Goal: Transaction & Acquisition: Purchase product/service

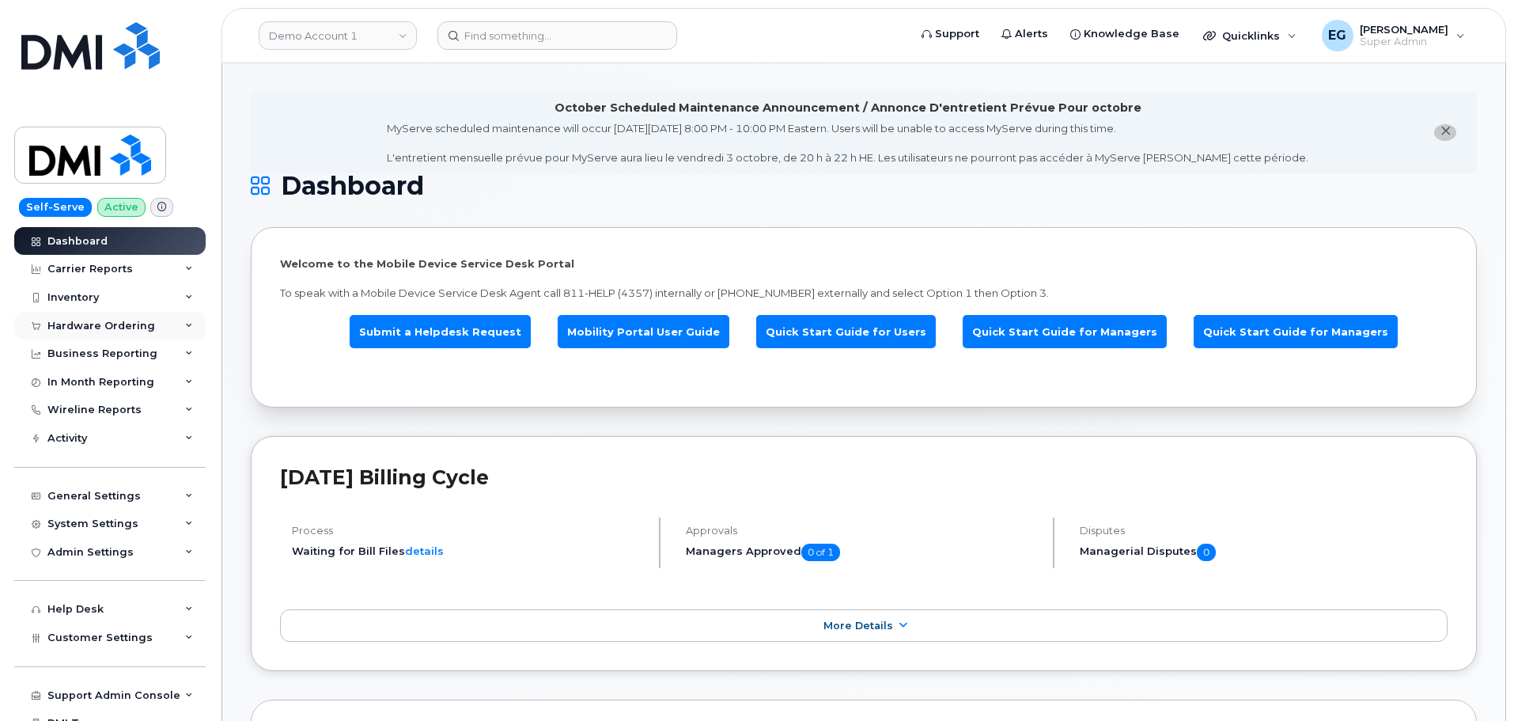
click at [87, 324] on div "Hardware Ordering" at bounding box center [101, 326] width 108 height 13
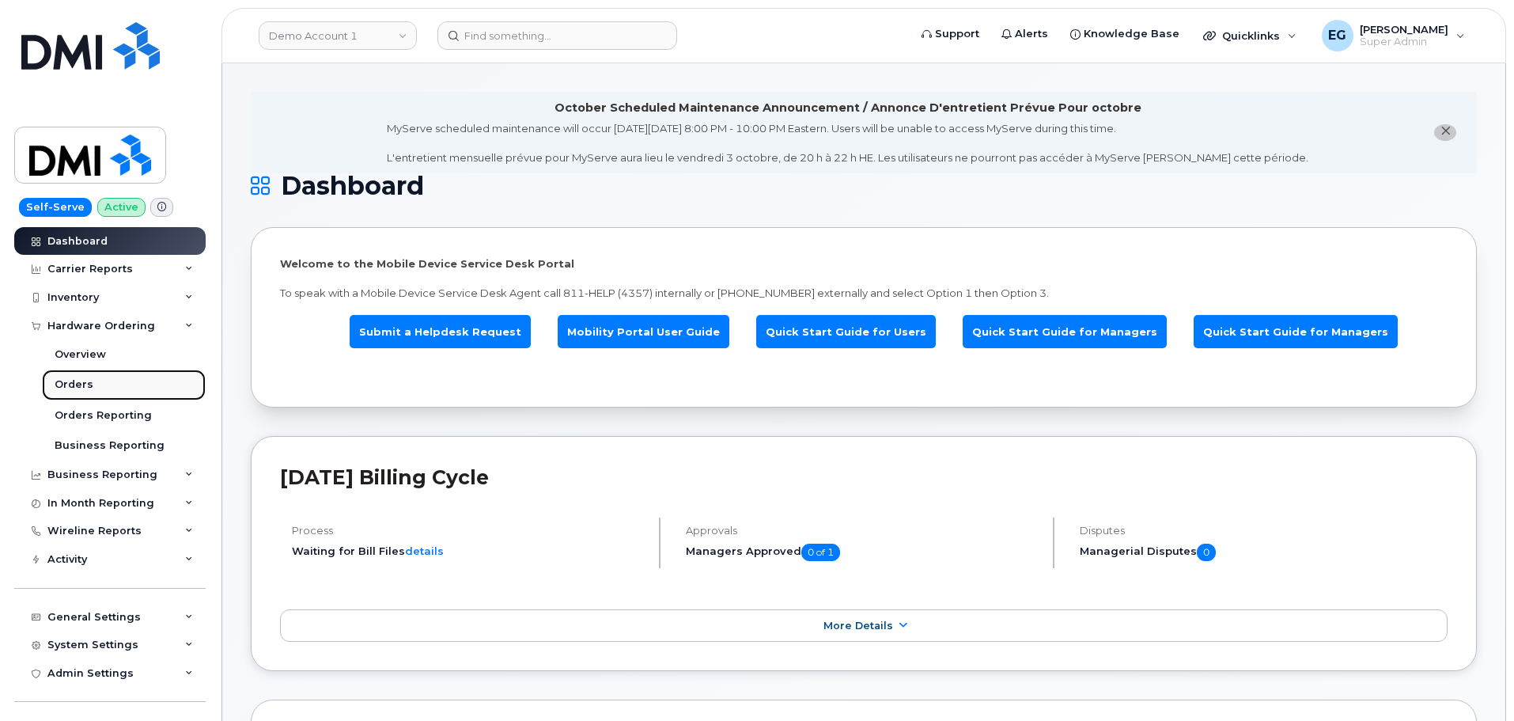
drag, startPoint x: 79, startPoint y: 384, endPoint x: 177, endPoint y: 390, distance: 98.3
click at [80, 384] on div "Orders" at bounding box center [74, 384] width 39 height 14
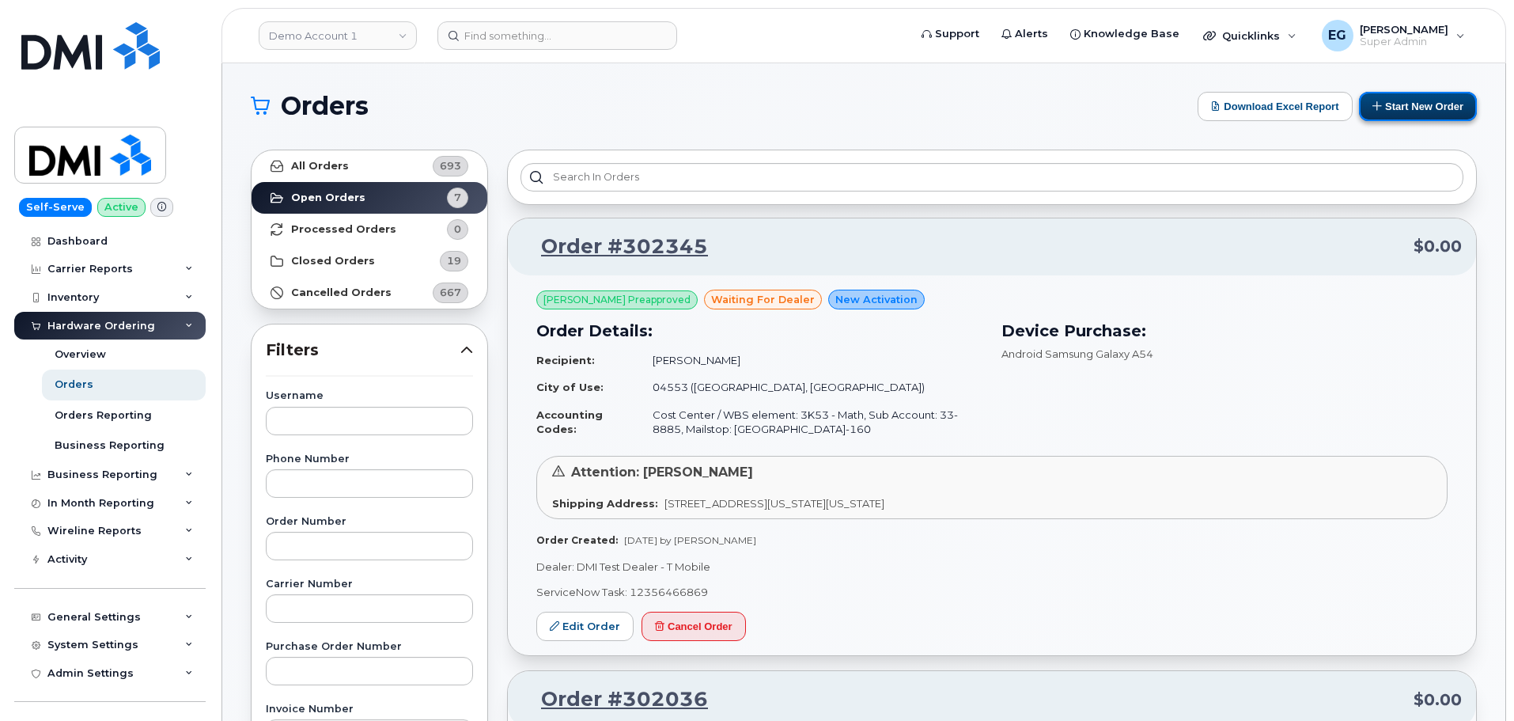
click at [1420, 104] on button "Start New Order" at bounding box center [1418, 106] width 118 height 29
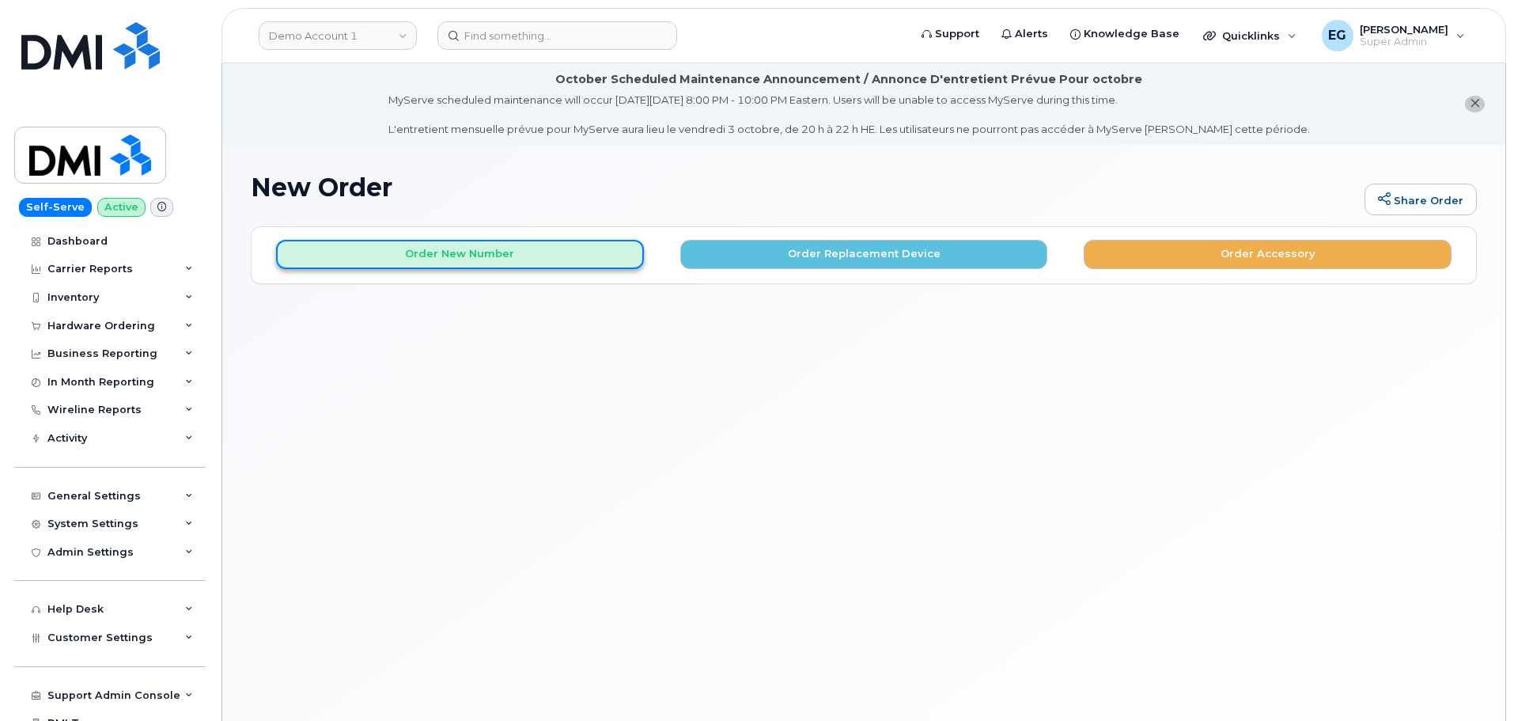
click at [460, 251] on button "Order New Number" at bounding box center [460, 254] width 368 height 29
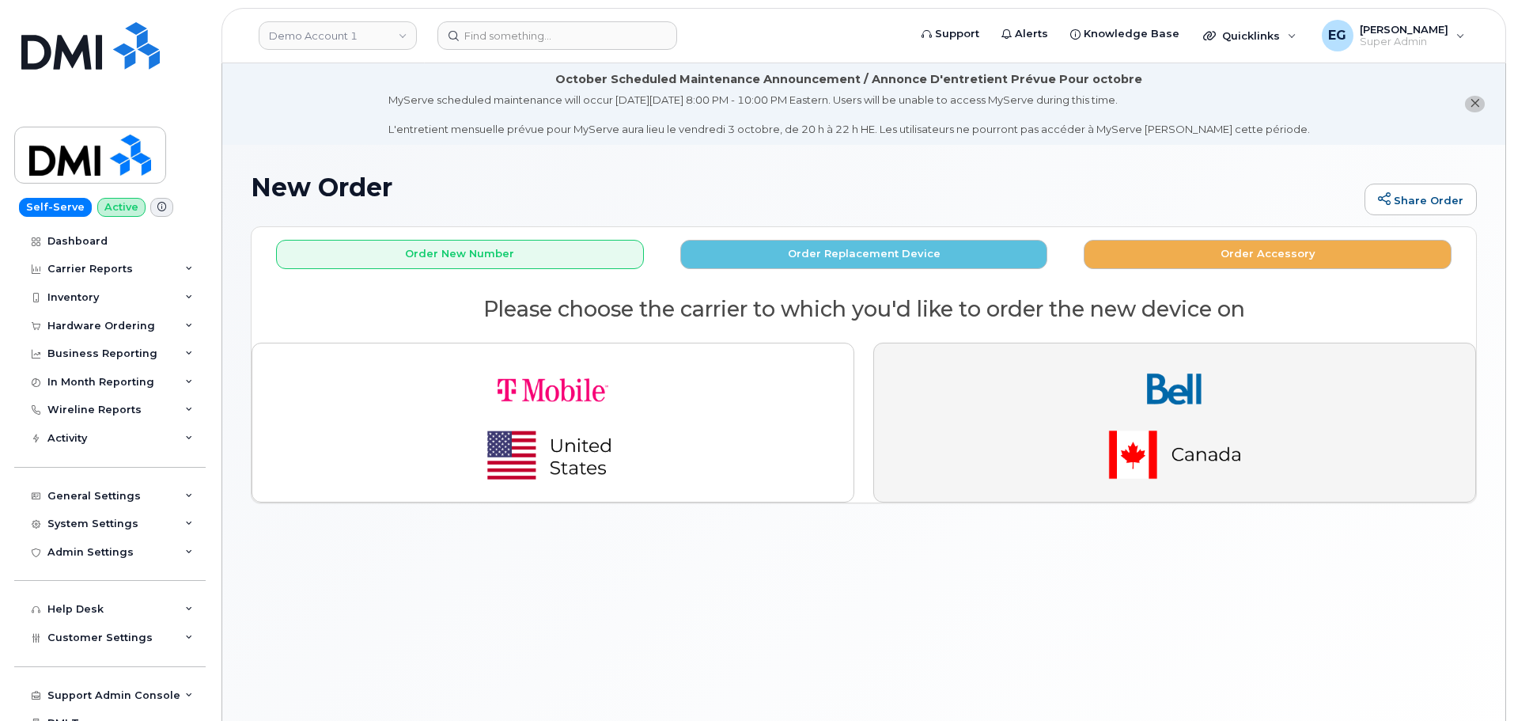
click at [1131, 439] on img "button" at bounding box center [1175, 422] width 222 height 133
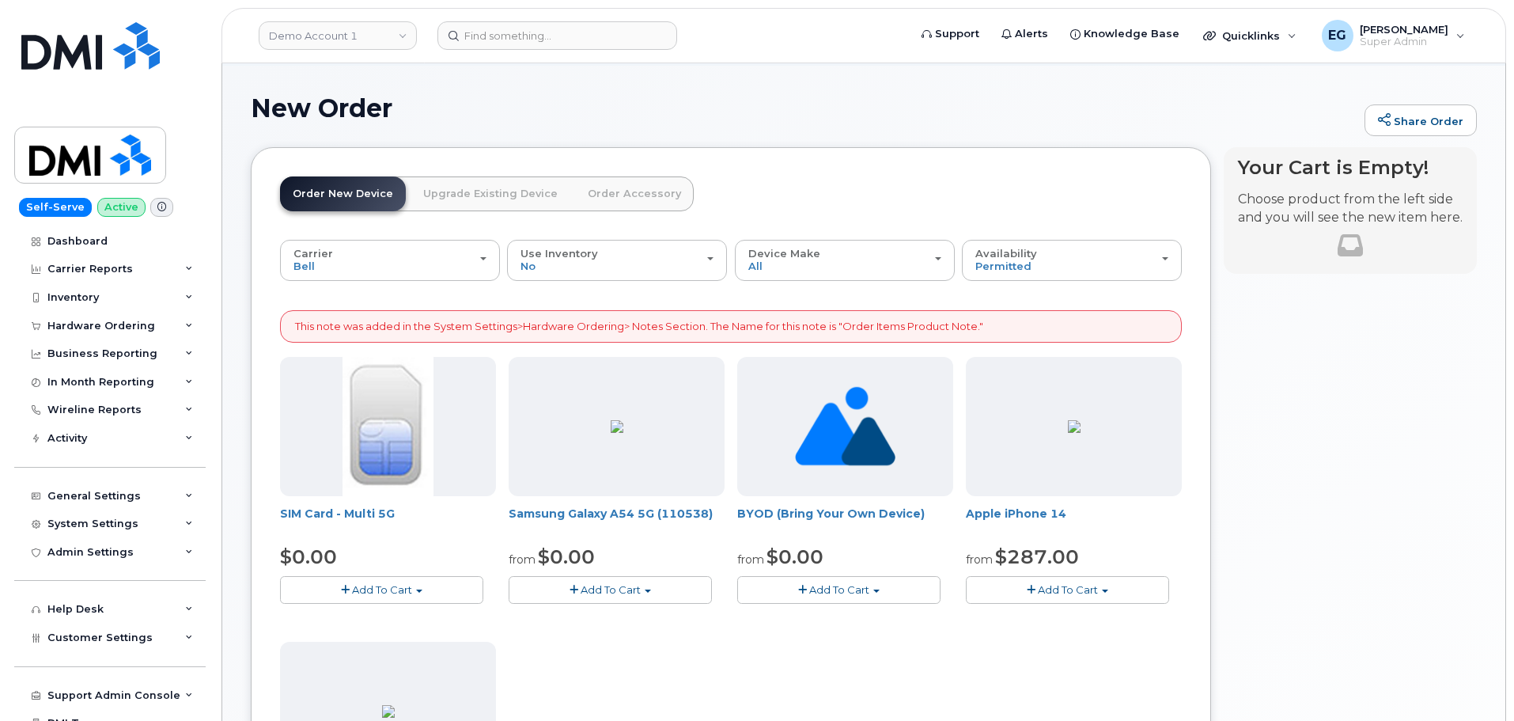
scroll to position [158, 0]
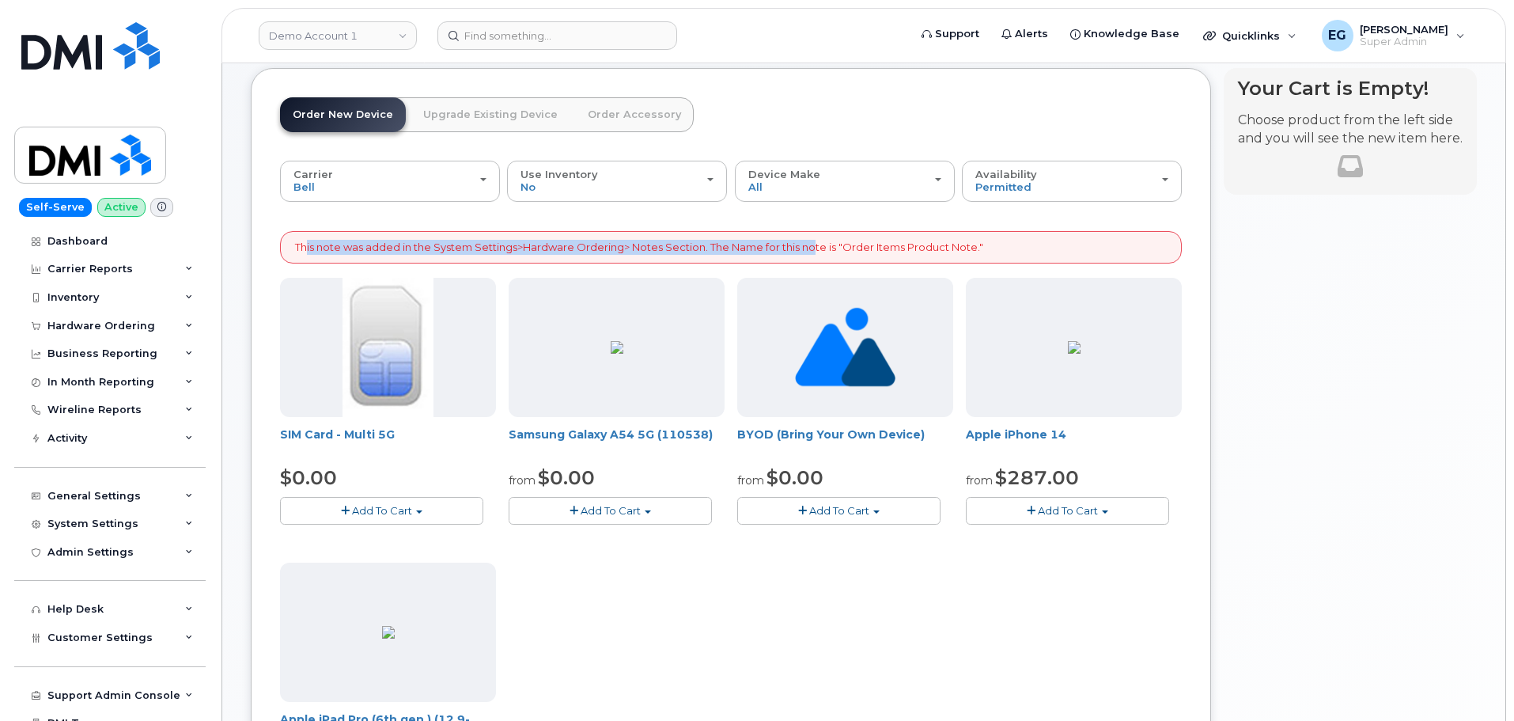
drag, startPoint x: 308, startPoint y: 252, endPoint x: 818, endPoint y: 249, distance: 510.3
click at [819, 248] on p "This note was added in the System Settings>Hardware Ordering> Notes Section. Th…" at bounding box center [639, 247] width 688 height 15
click at [818, 249] on p "This note was added in the System Settings>Hardware Ordering> Notes Section. Th…" at bounding box center [639, 247] width 688 height 15
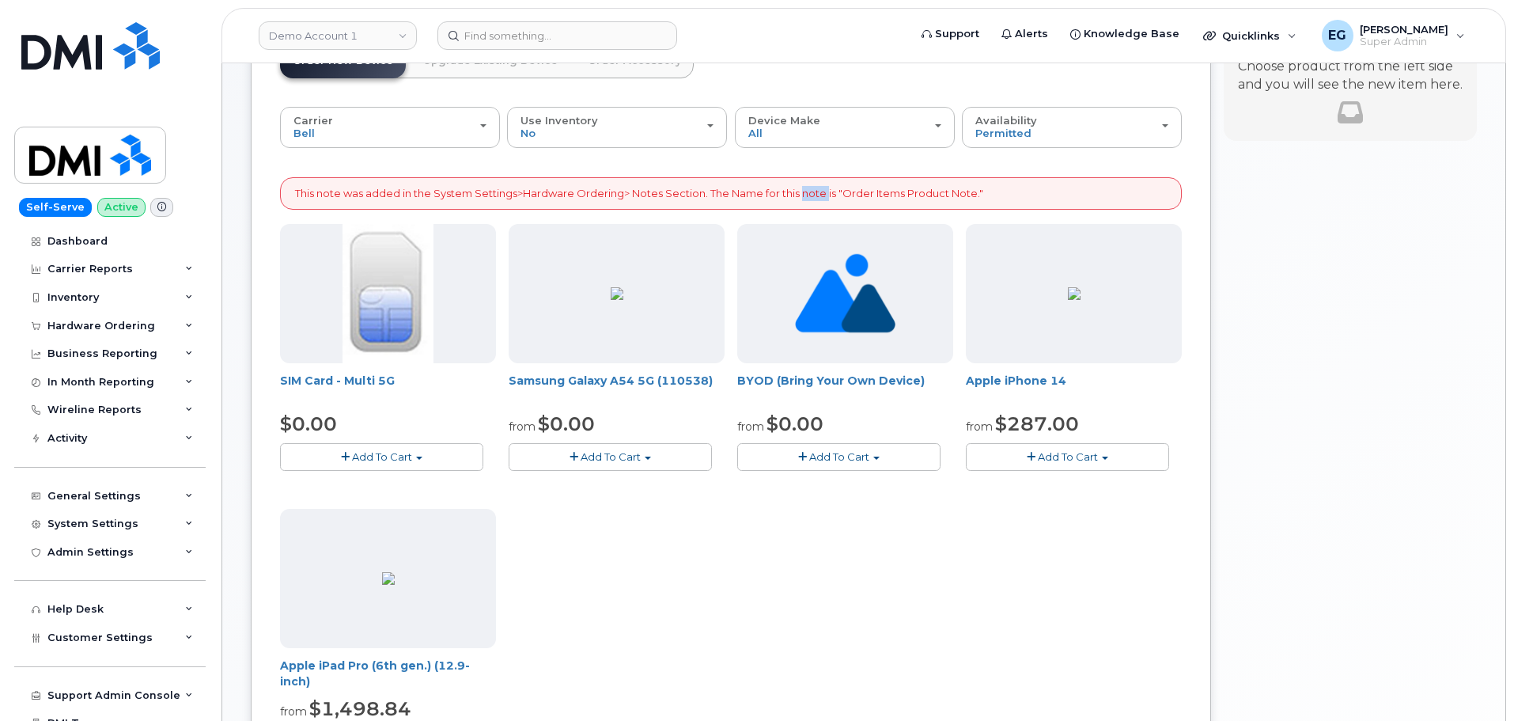
scroll to position [237, 0]
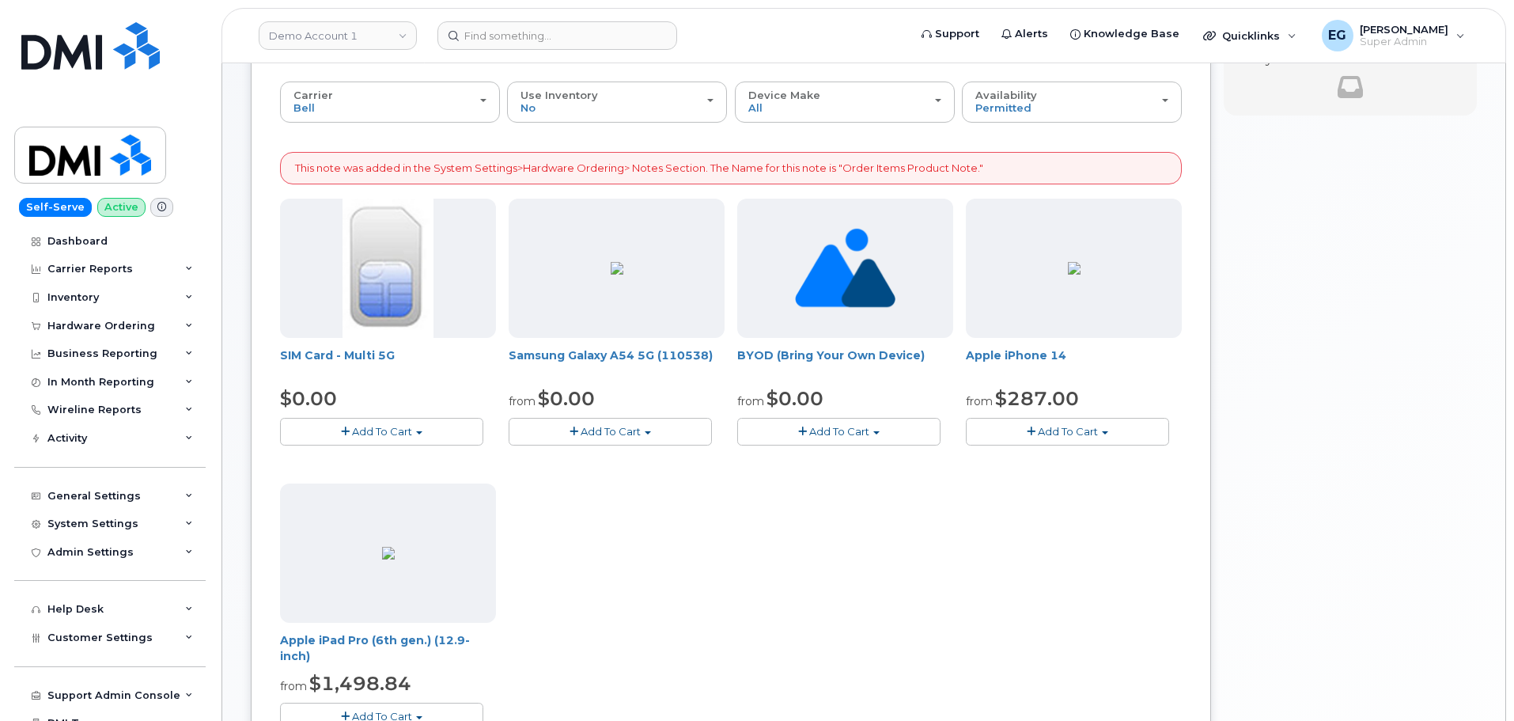
click at [263, 218] on div "Order New Device Upgrade Existing Device Order Accessory Order new device and n…" at bounding box center [731, 490] width 961 height 1002
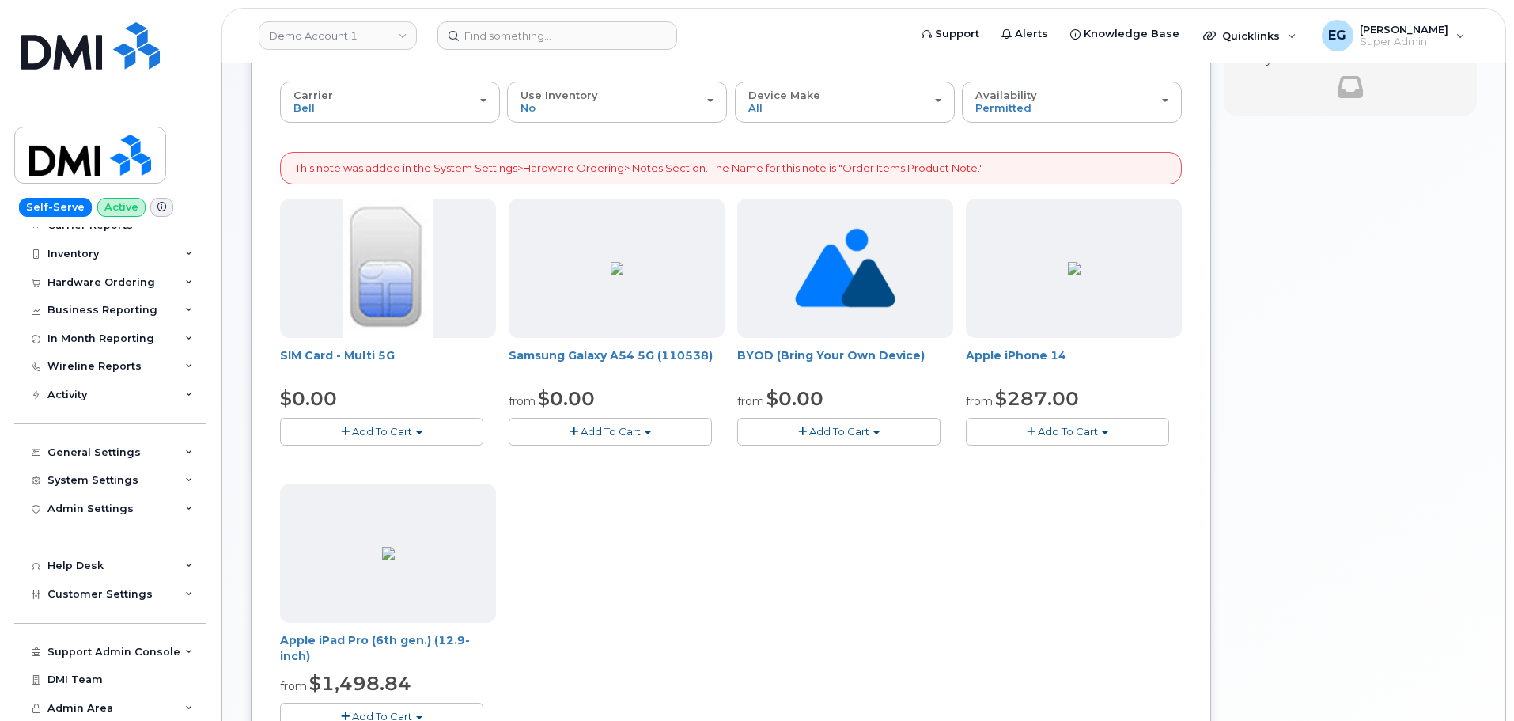
click at [373, 427] on span "Add To Cart" at bounding box center [382, 431] width 60 height 13
click at [369, 462] on link "$0.00 - New Activation" at bounding box center [359, 461] width 150 height 20
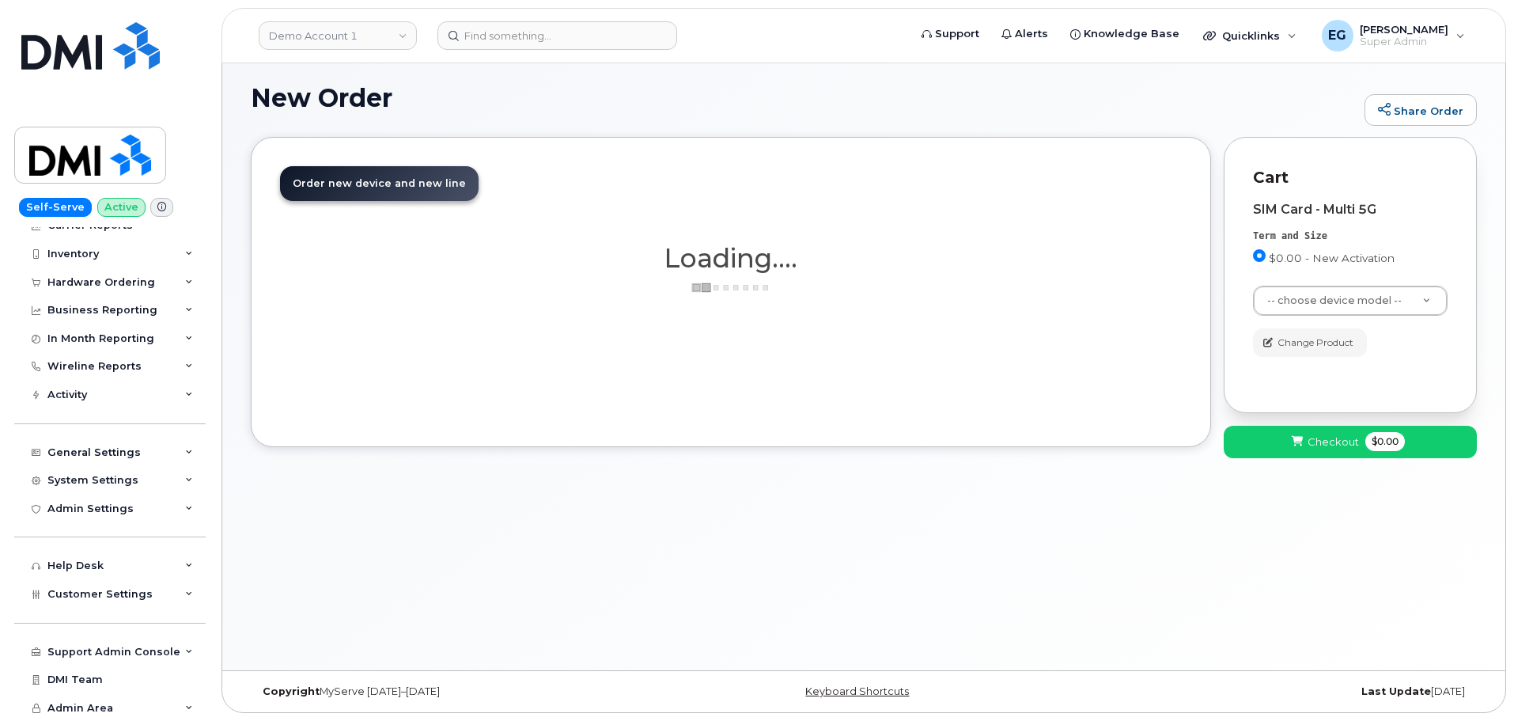
scroll to position [89, 0]
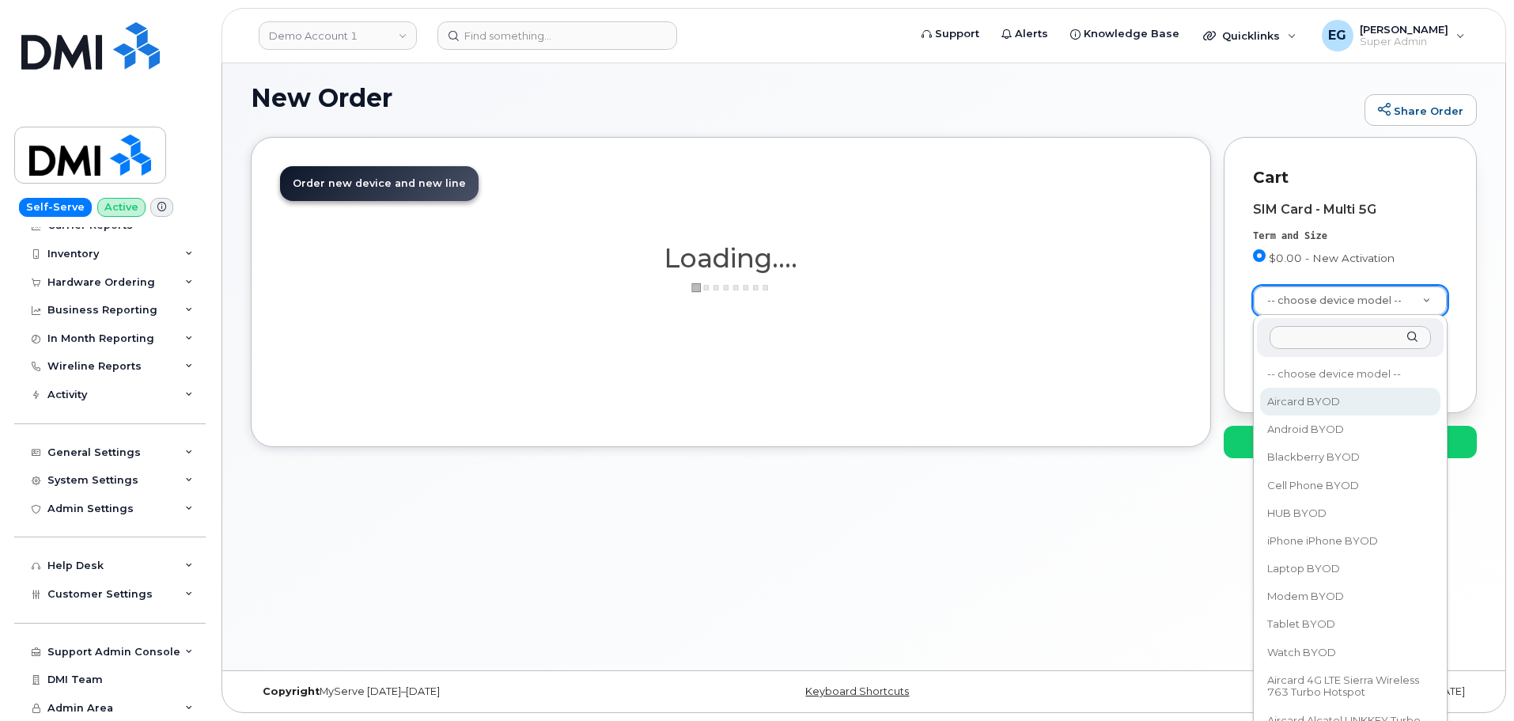
select select "2458"
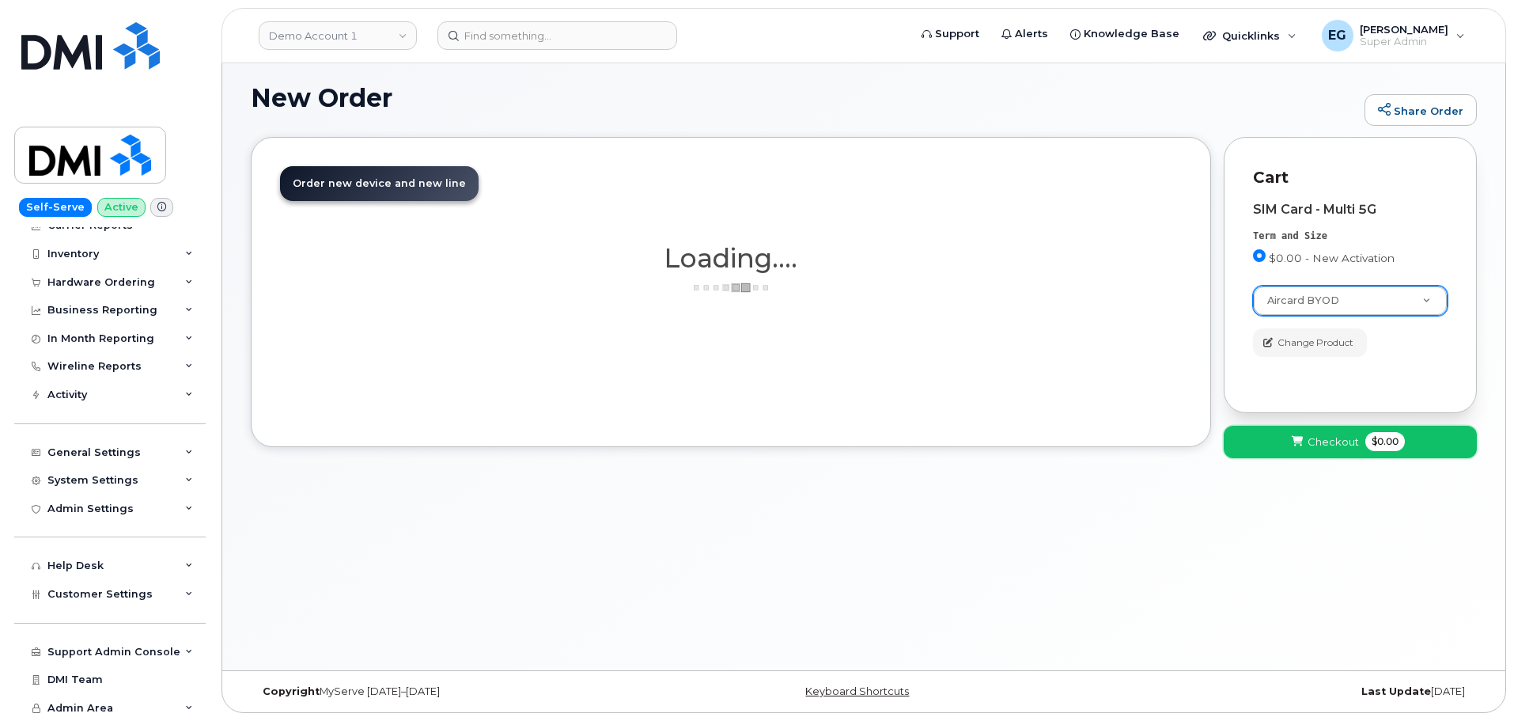
click at [1314, 442] on span "Checkout" at bounding box center [1333, 441] width 51 height 15
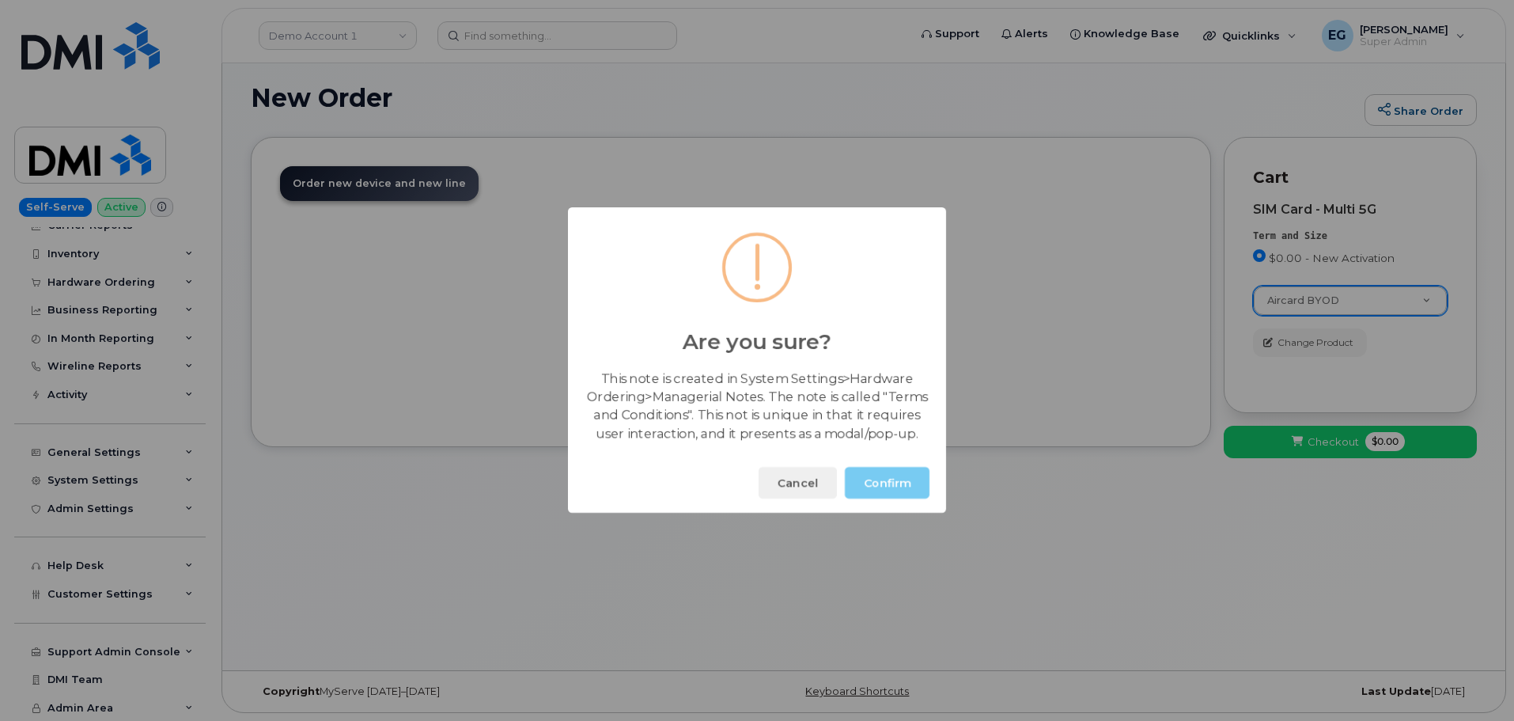
click at [888, 483] on button "Confirm" at bounding box center [887, 484] width 85 height 32
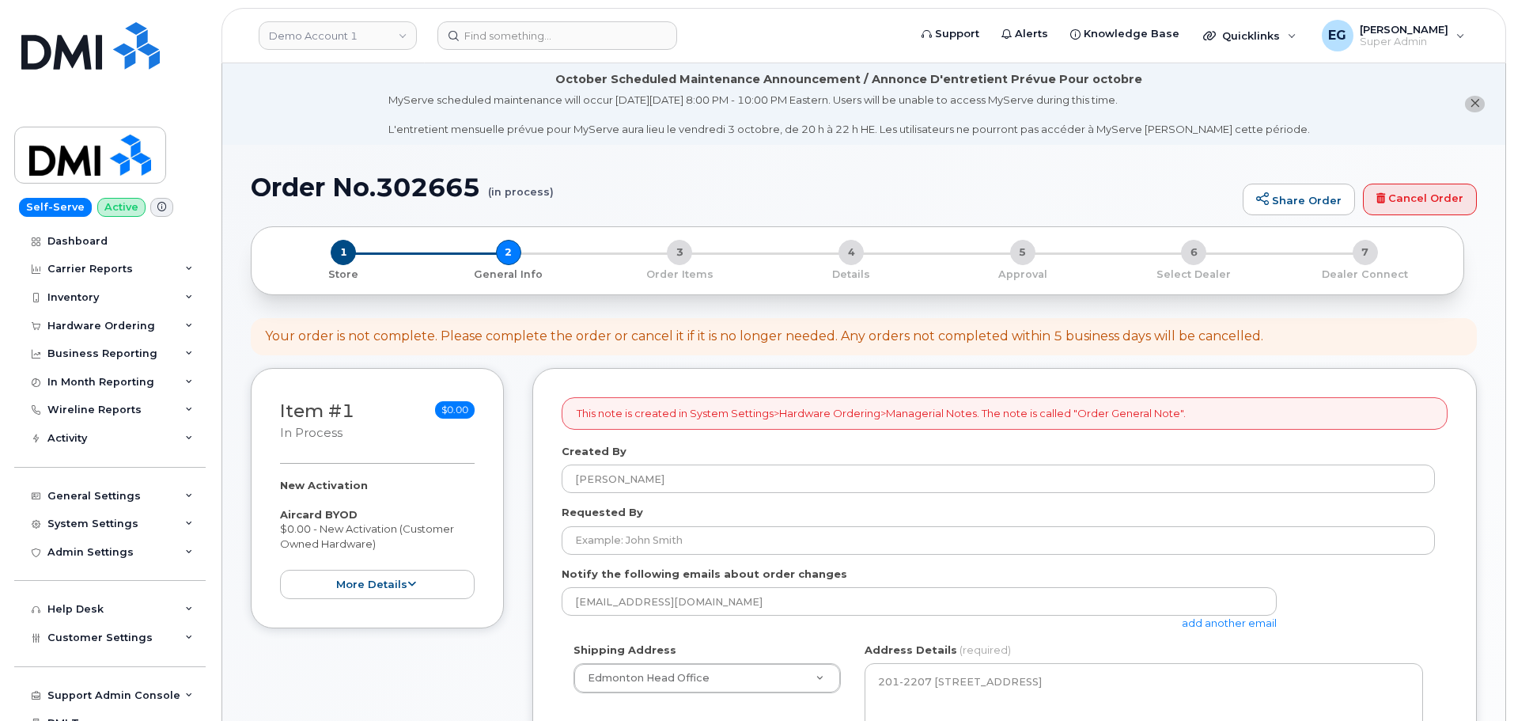
select select
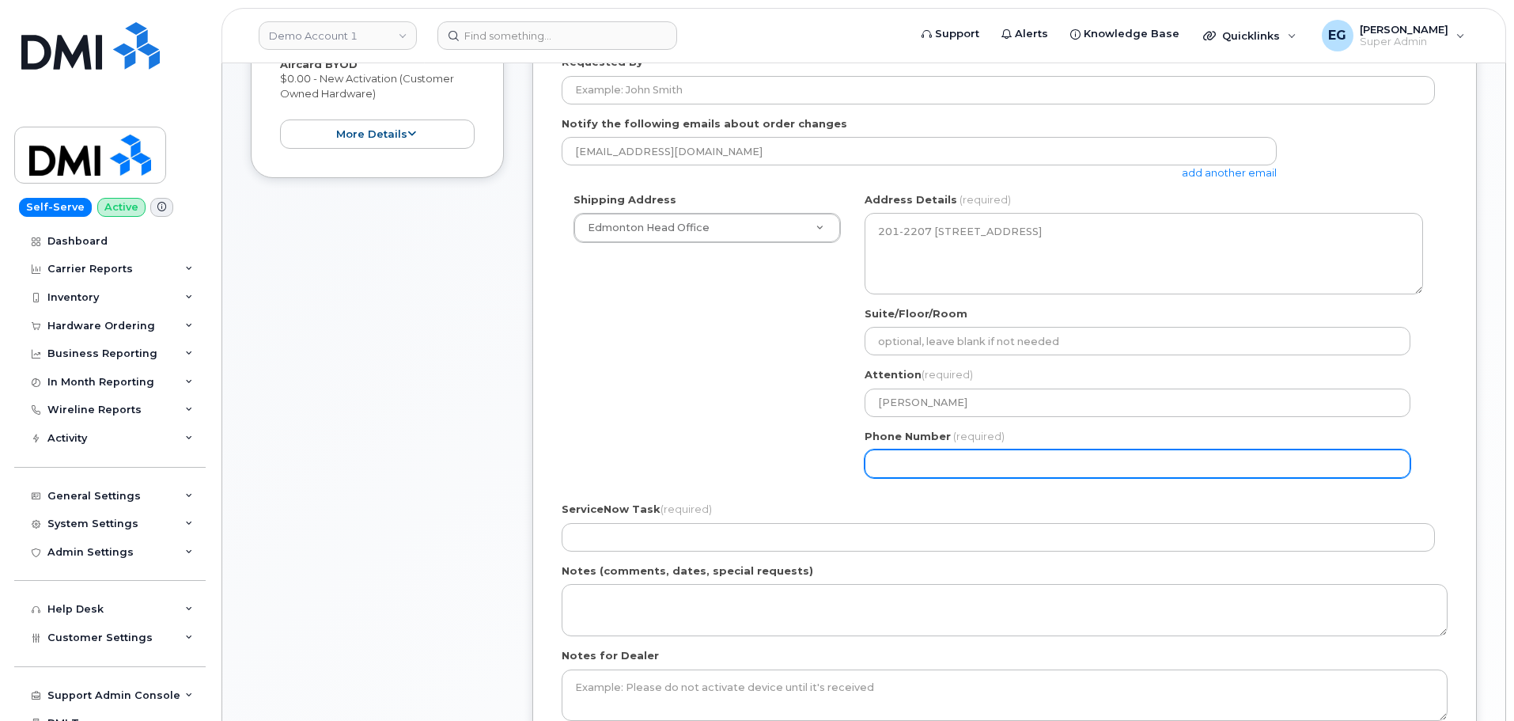
scroll to position [475, 0]
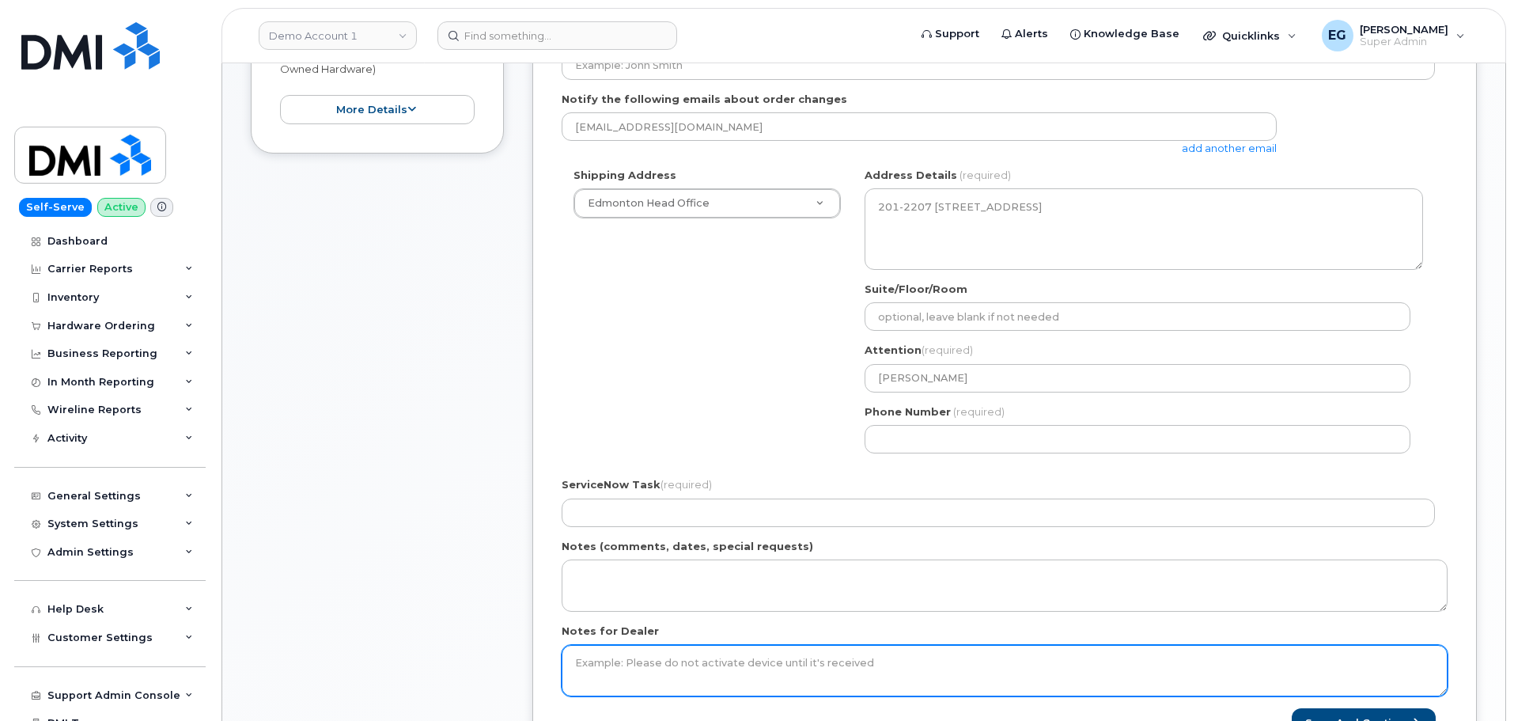
click at [712, 659] on textarea "Notes for Dealer" at bounding box center [1005, 671] width 886 height 52
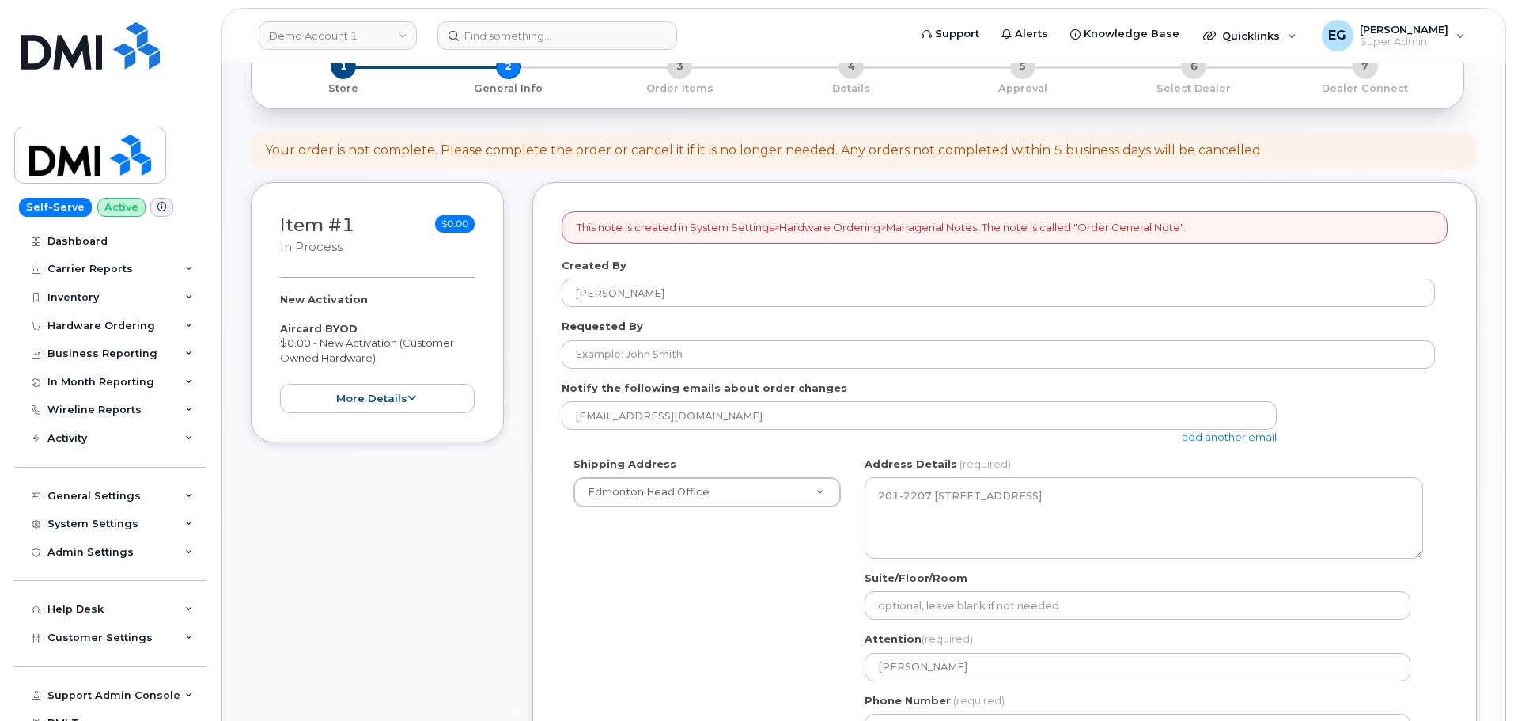
scroll to position [158, 0]
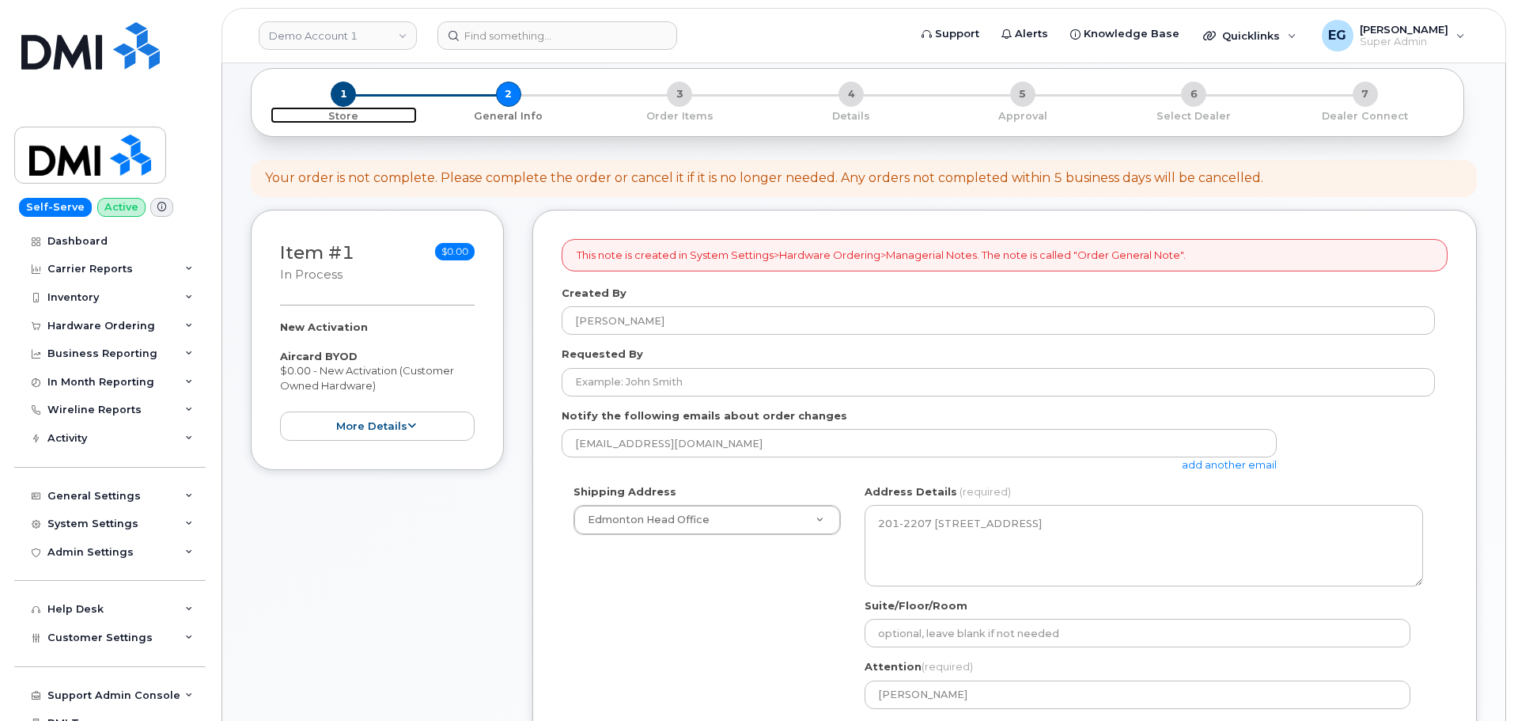
click at [347, 97] on span "1" at bounding box center [343, 93] width 25 height 25
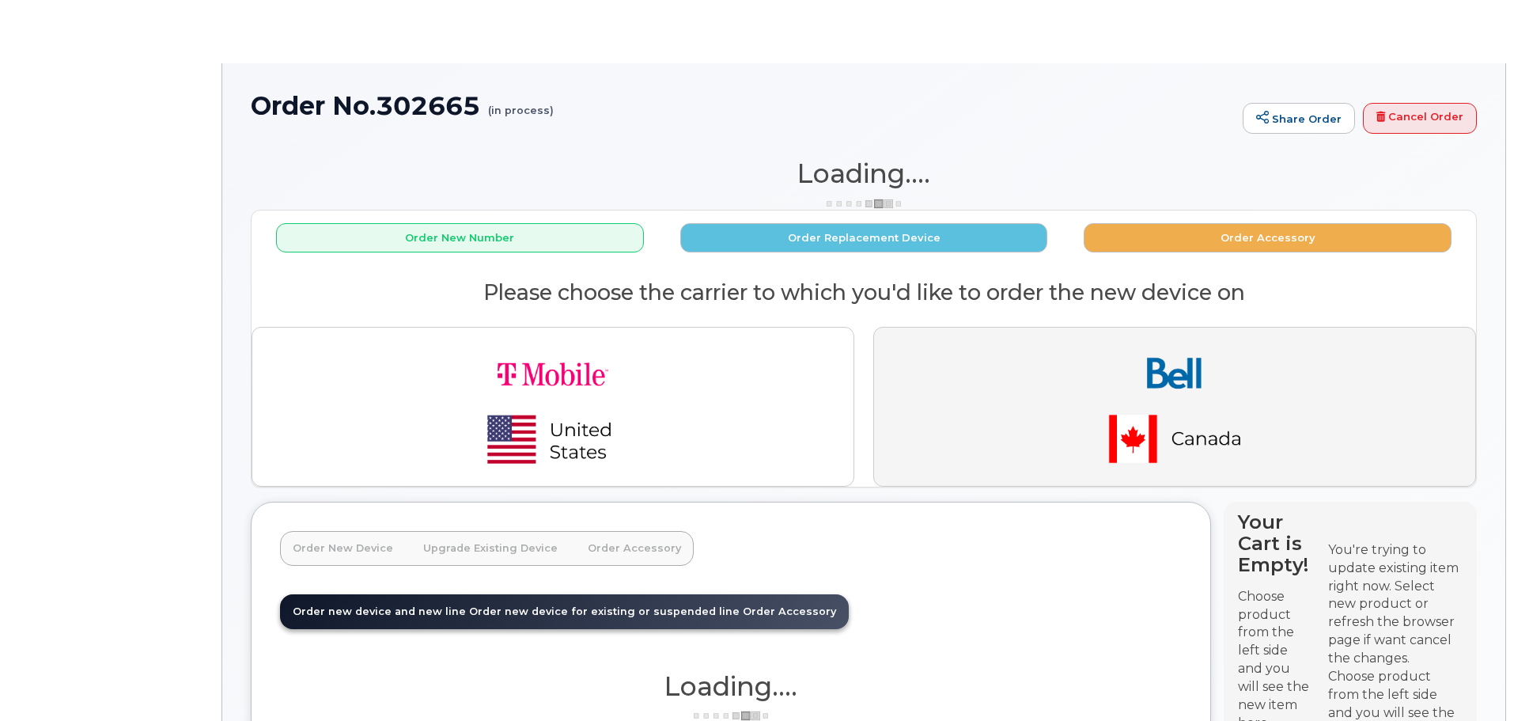
click at [1081, 419] on img "button" at bounding box center [1175, 406] width 222 height 133
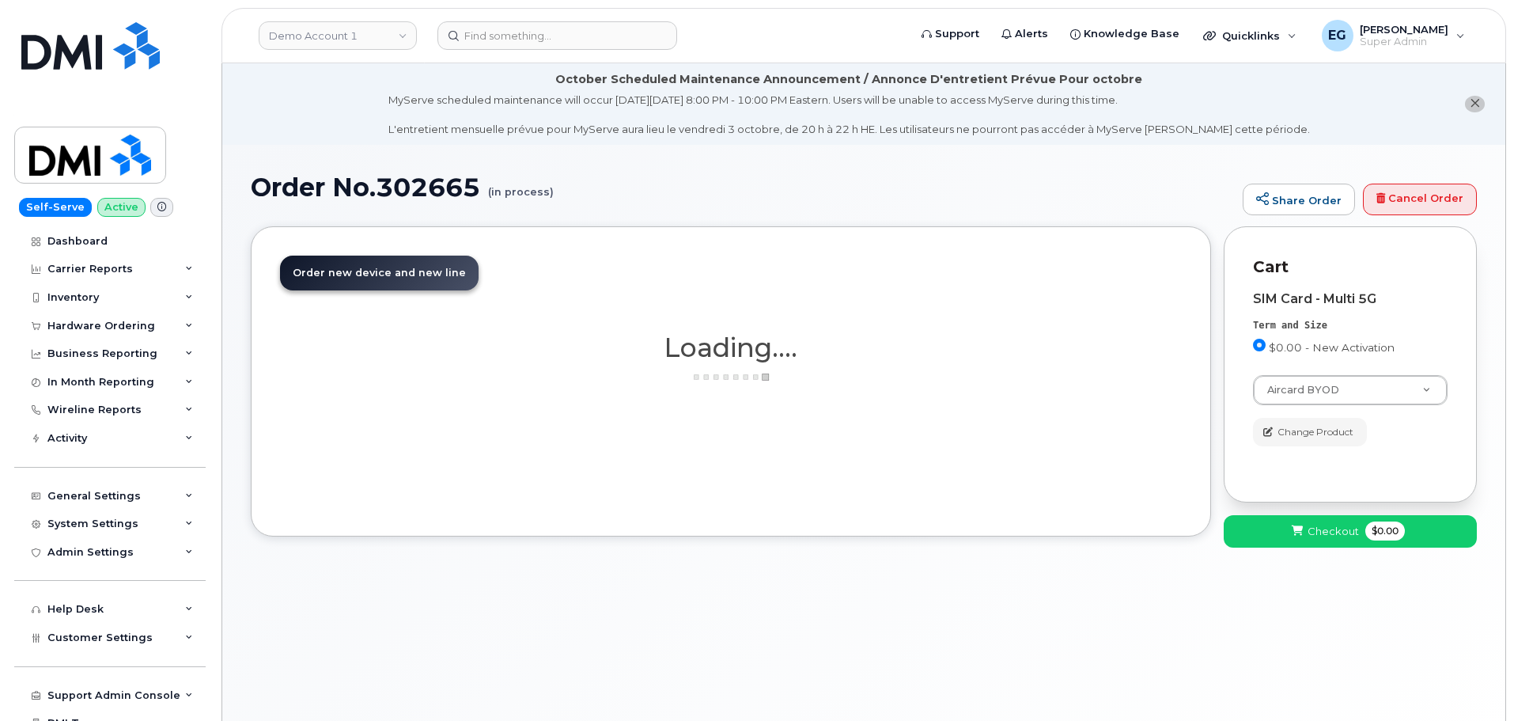
select select "2458"
click at [352, 278] on span "Order new device and new line" at bounding box center [379, 273] width 173 height 12
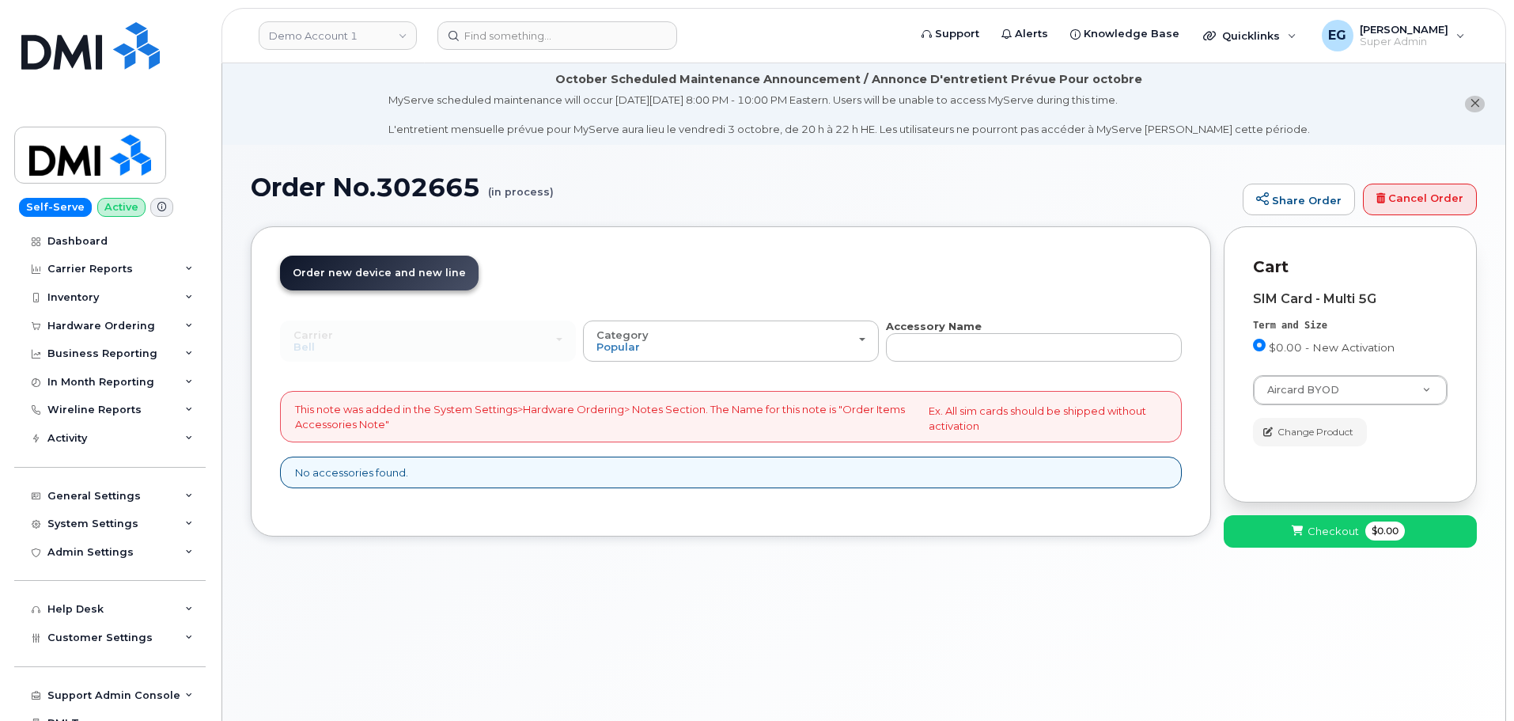
click at [384, 271] on span "Order new device and new line" at bounding box center [379, 273] width 173 height 12
click at [1414, 203] on link "Cancel Order" at bounding box center [1420, 200] width 114 height 32
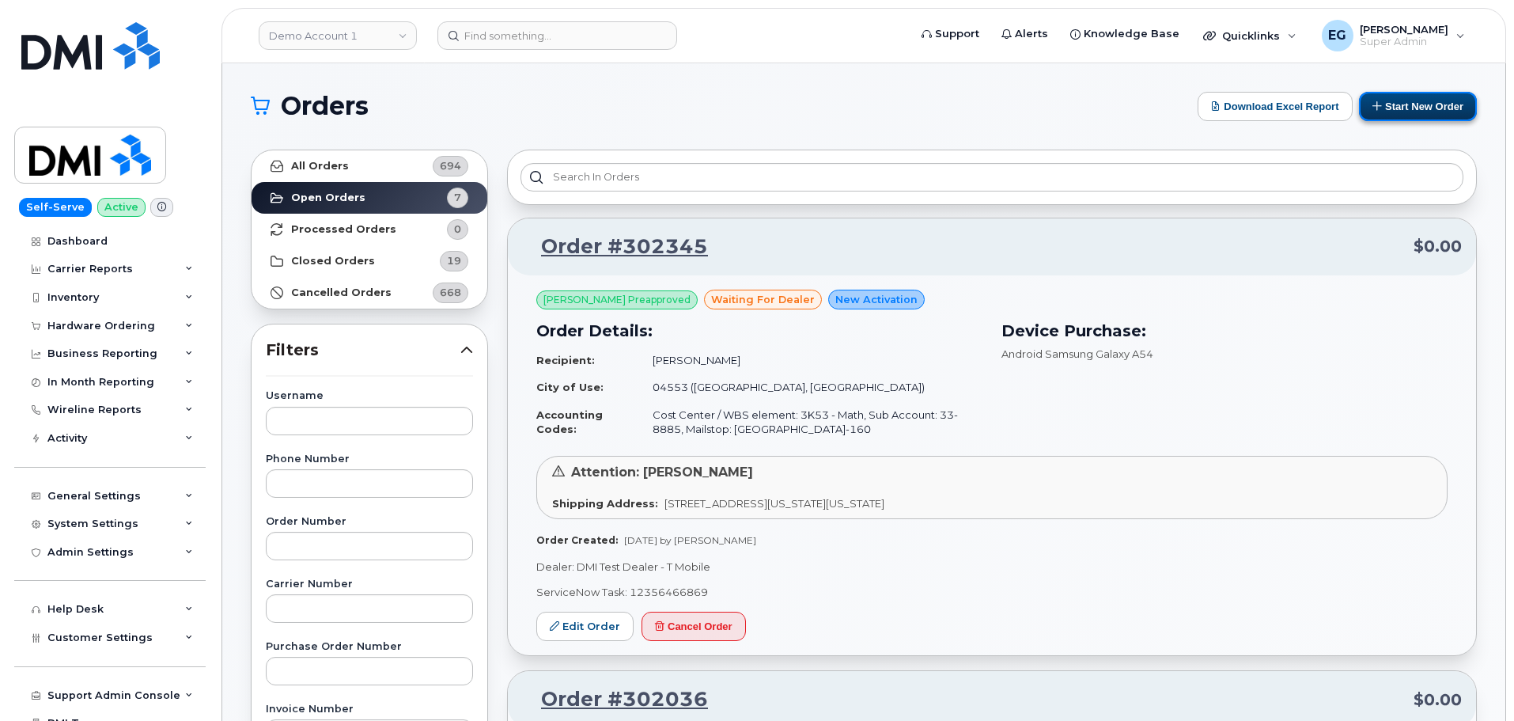
click at [1426, 104] on button "Start New Order" at bounding box center [1418, 106] width 118 height 29
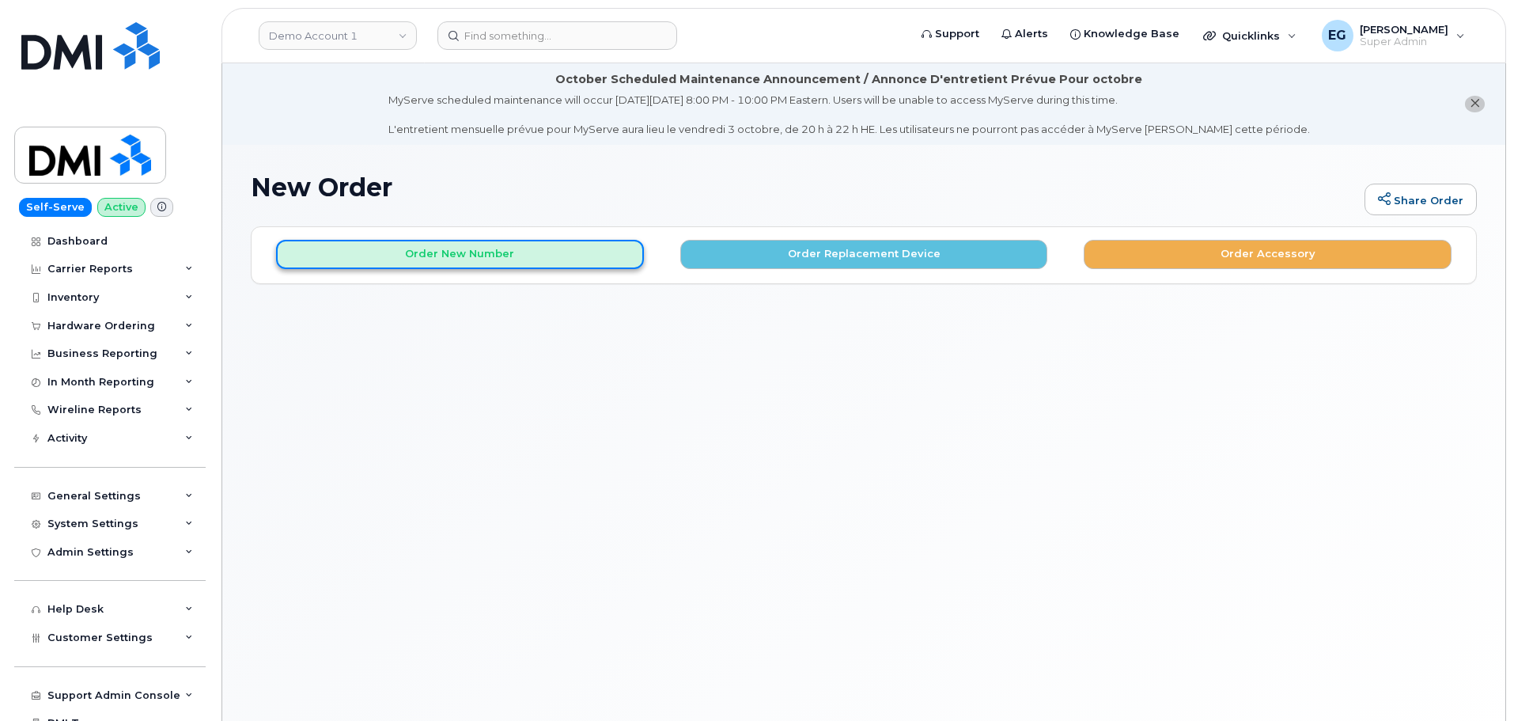
click at [486, 261] on button "Order New Number" at bounding box center [460, 254] width 368 height 29
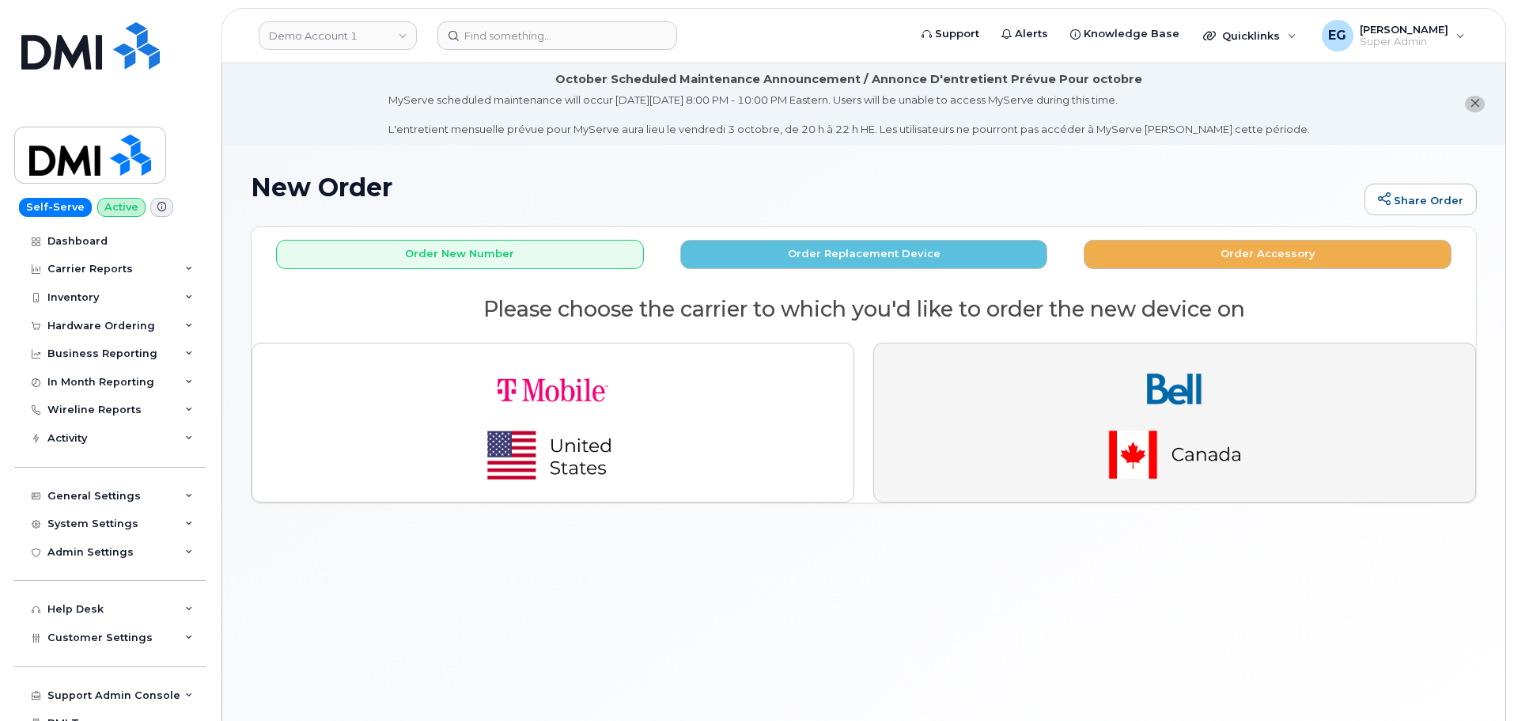
click at [1134, 438] on img "button" at bounding box center [1175, 422] width 222 height 133
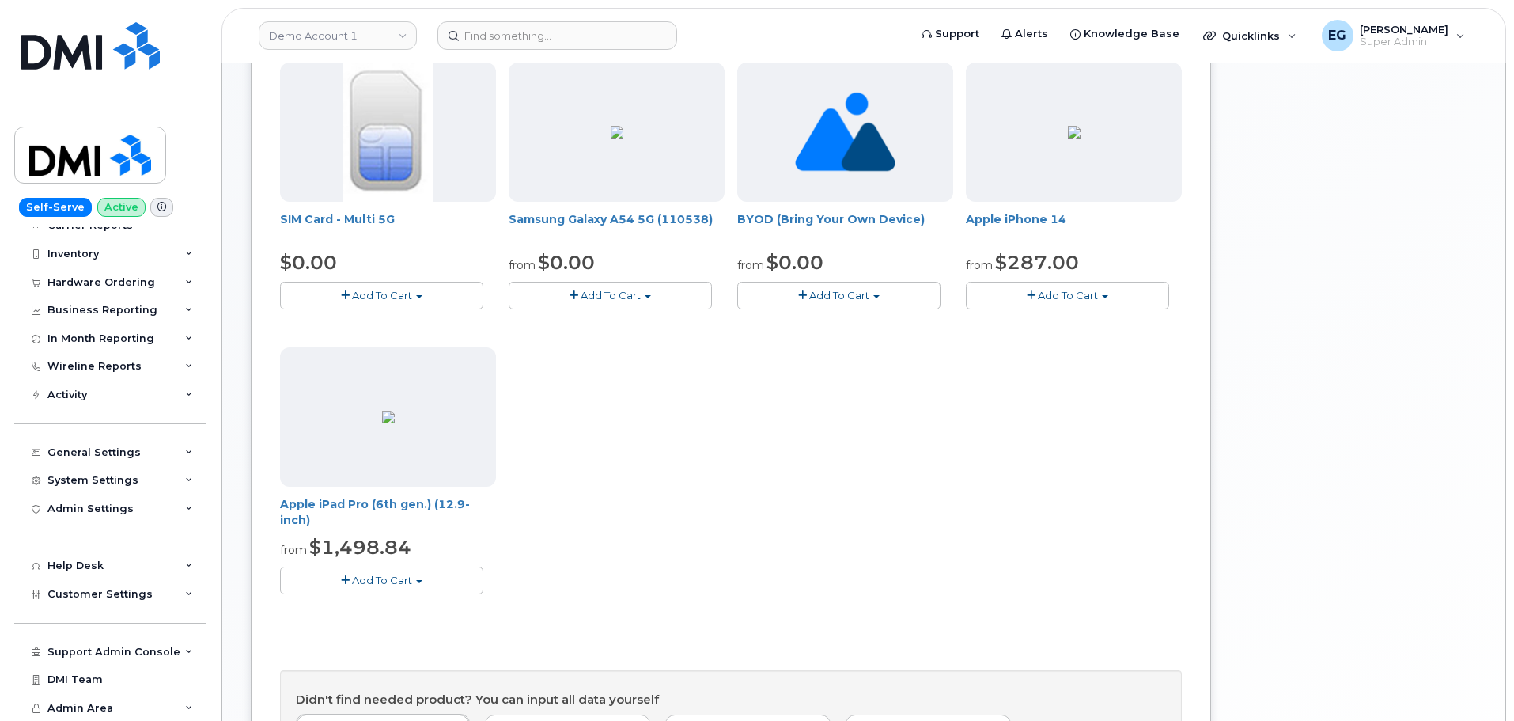
scroll to position [396, 0]
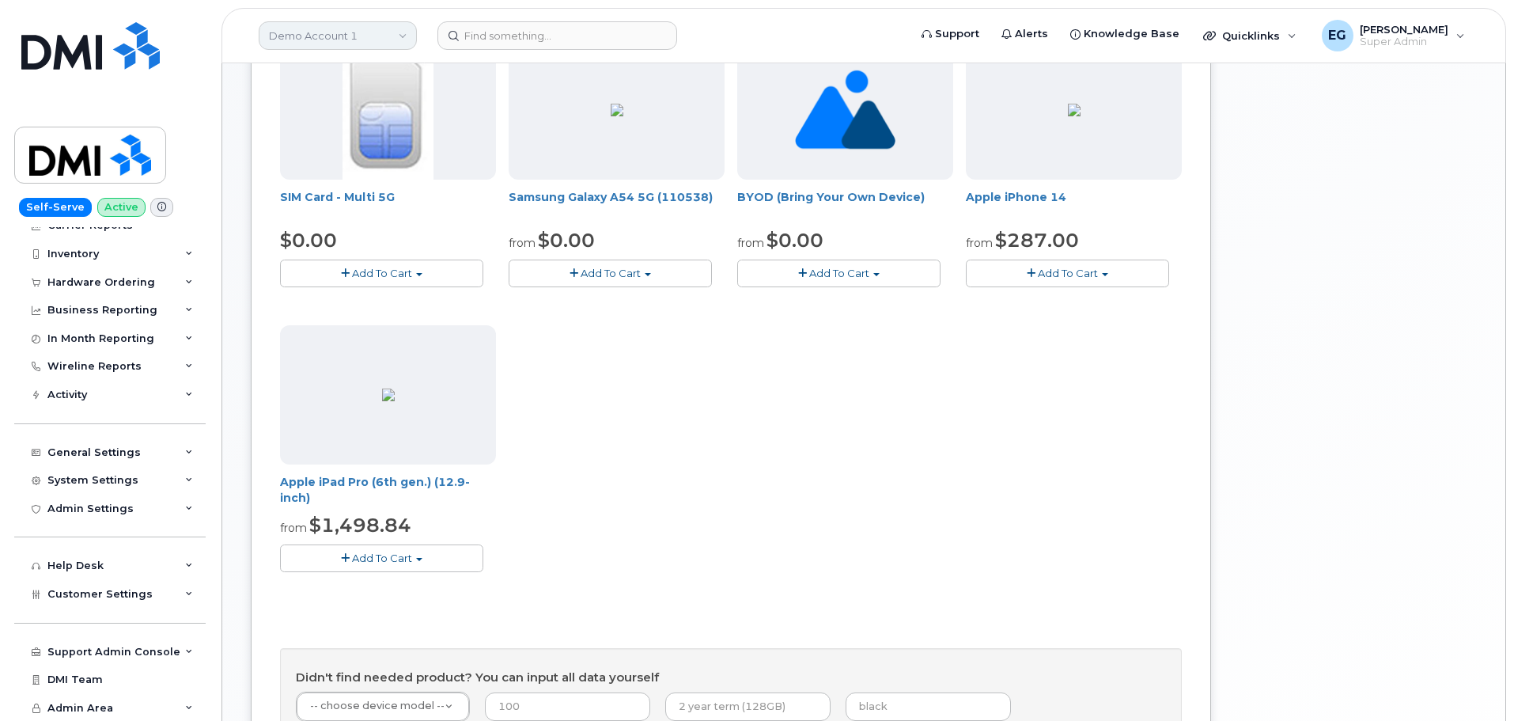
click at [318, 38] on link "Demo Account 1" at bounding box center [338, 35] width 158 height 28
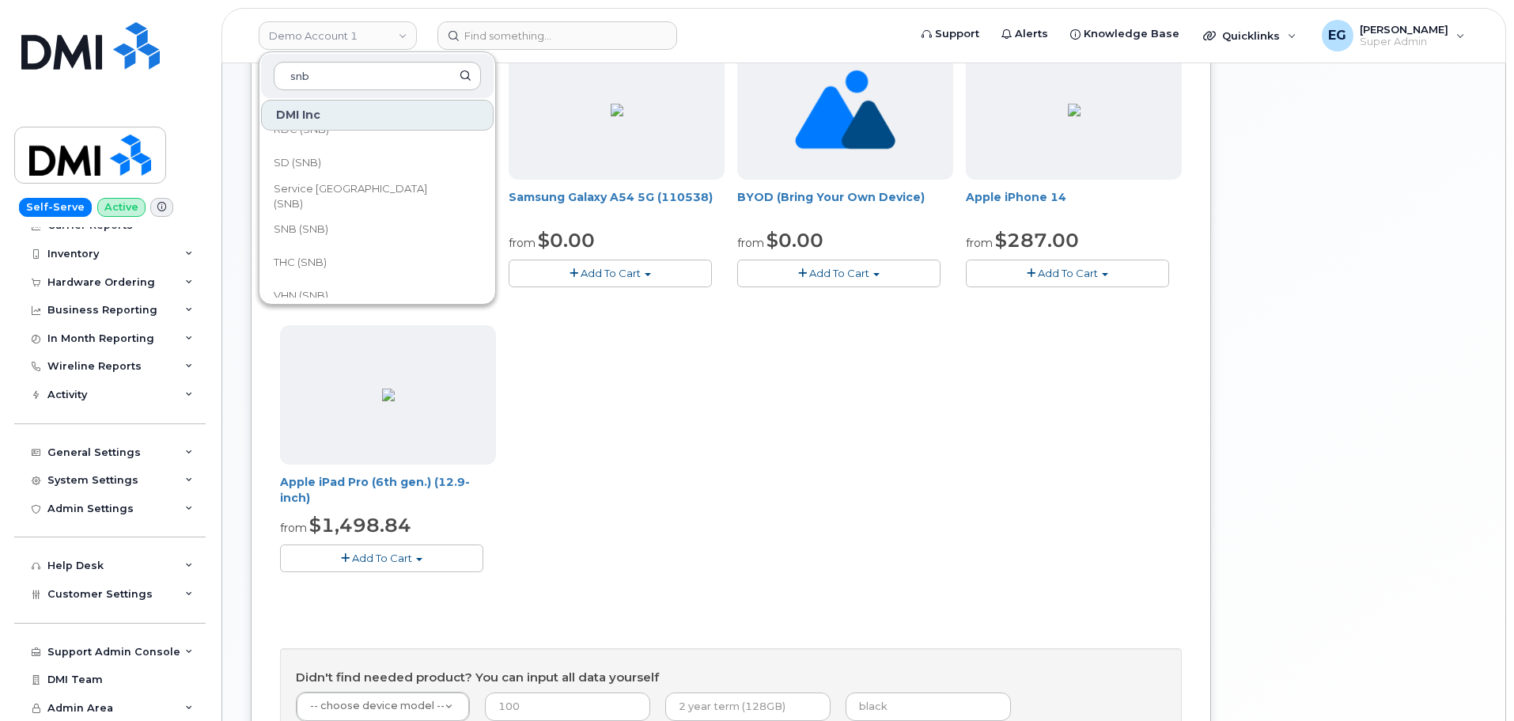
scroll to position [751, 0]
type input "snb"
click at [343, 222] on link "SNB (SNB)" at bounding box center [377, 230] width 233 height 32
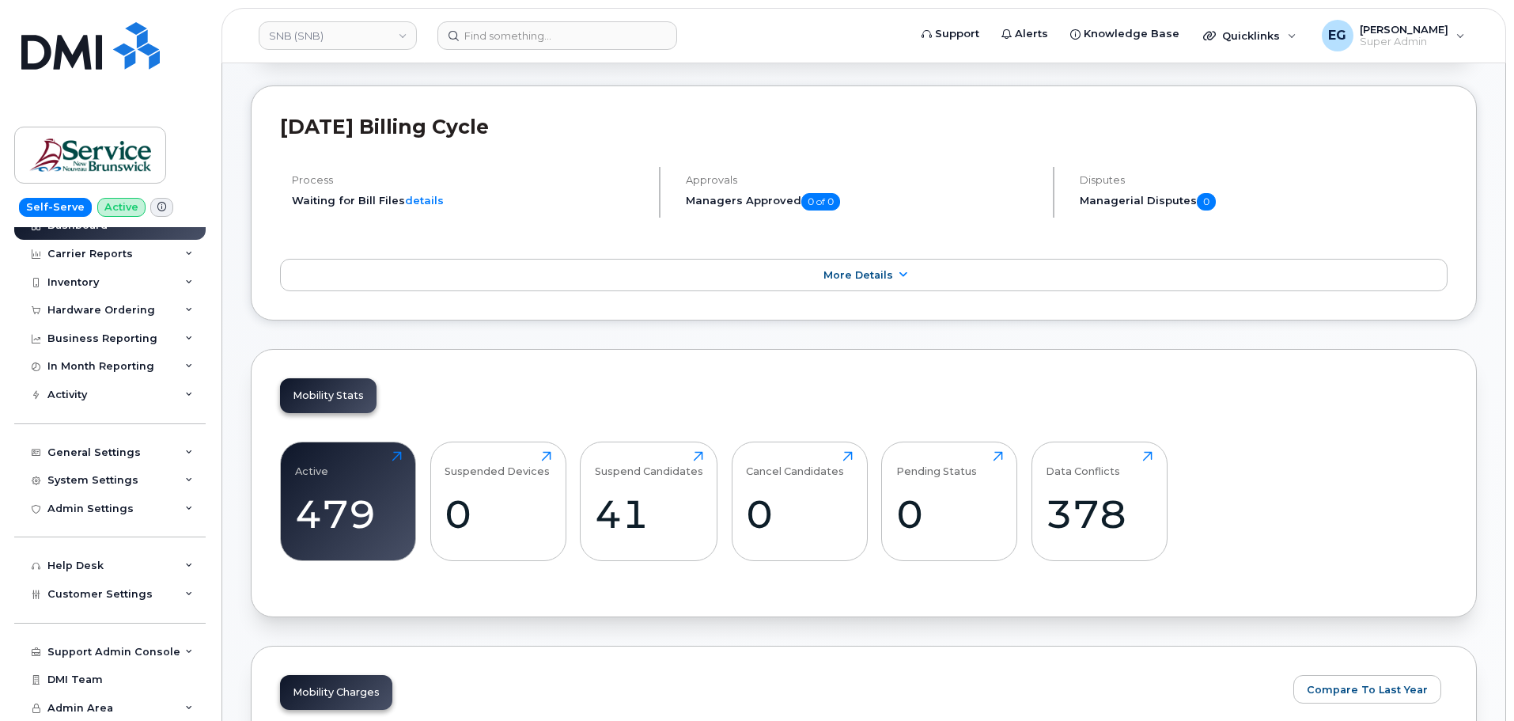
scroll to position [237, 0]
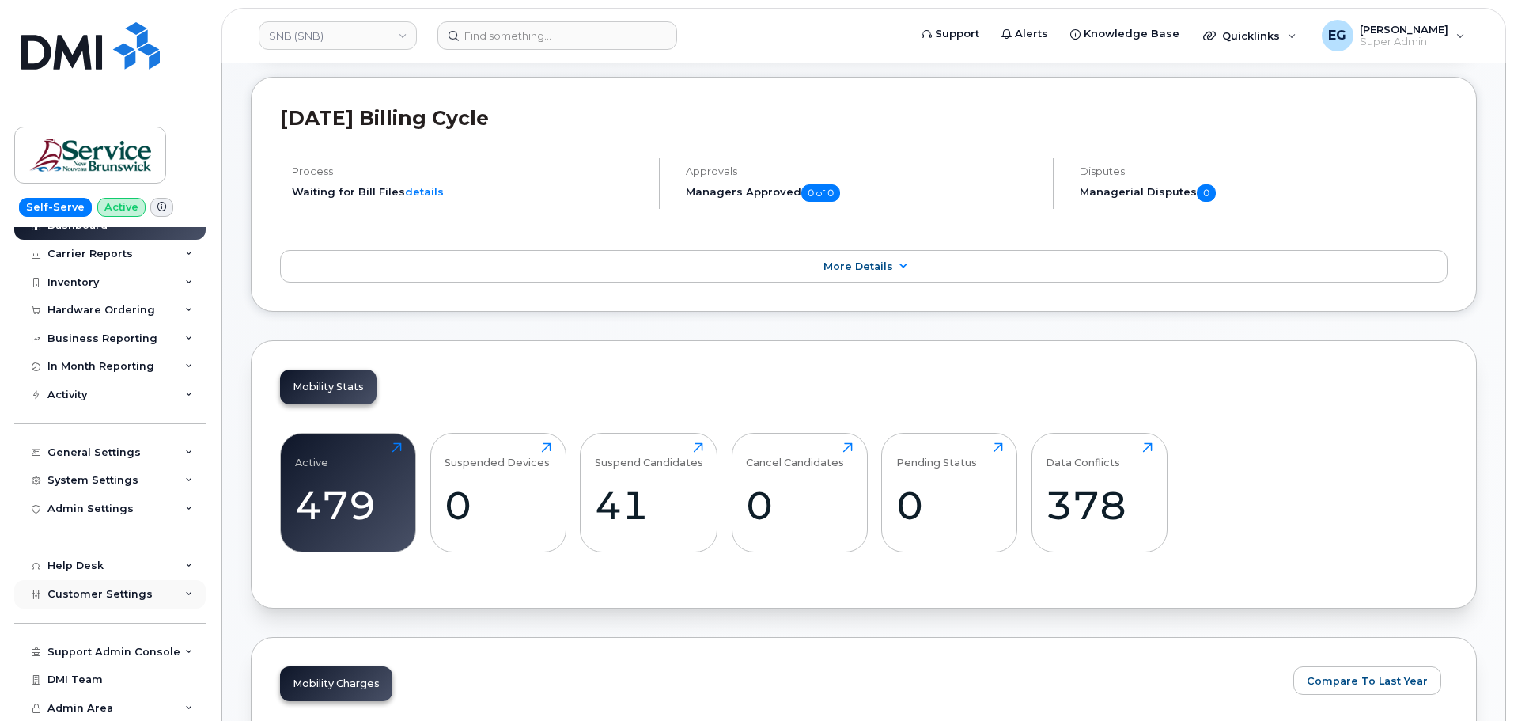
click at [118, 586] on div "Customer Settings" at bounding box center [109, 594] width 191 height 28
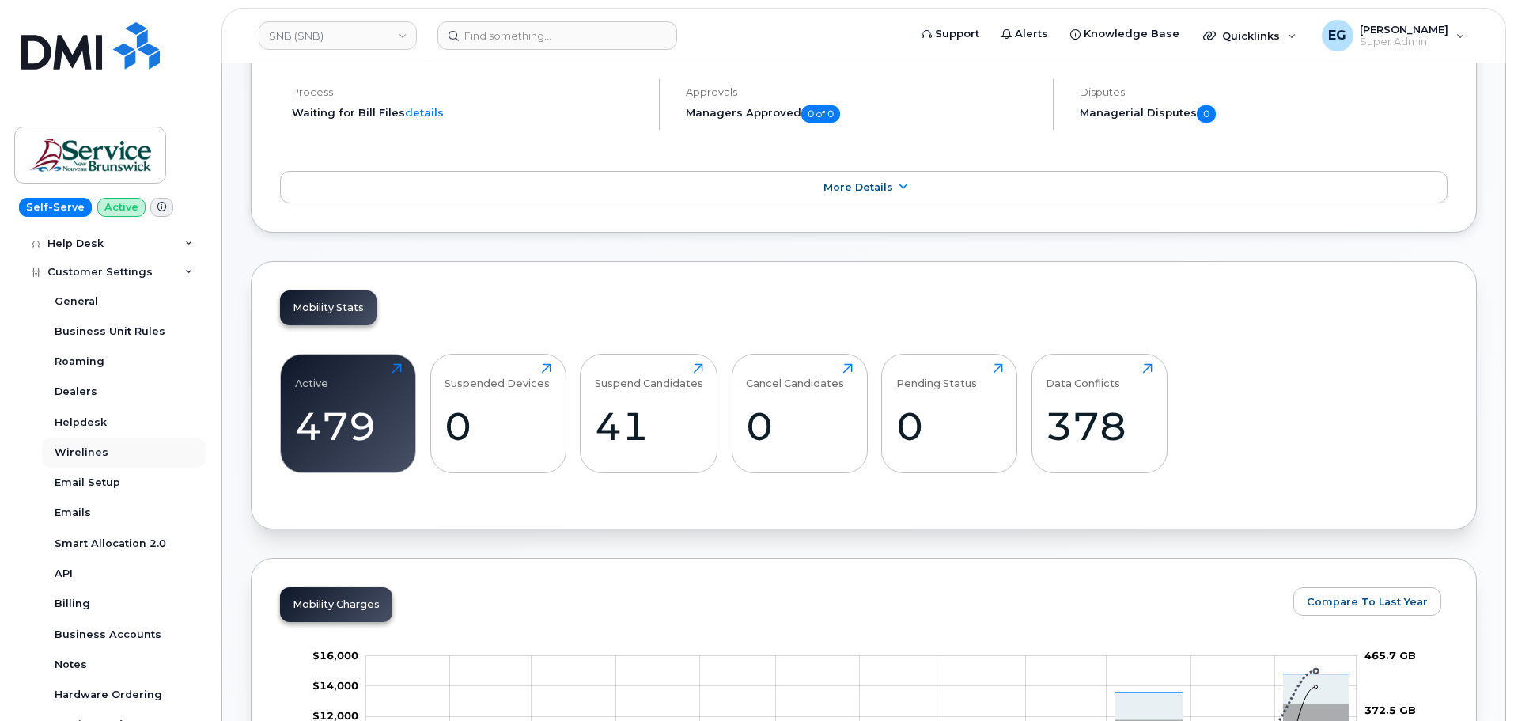
scroll to position [340, 0]
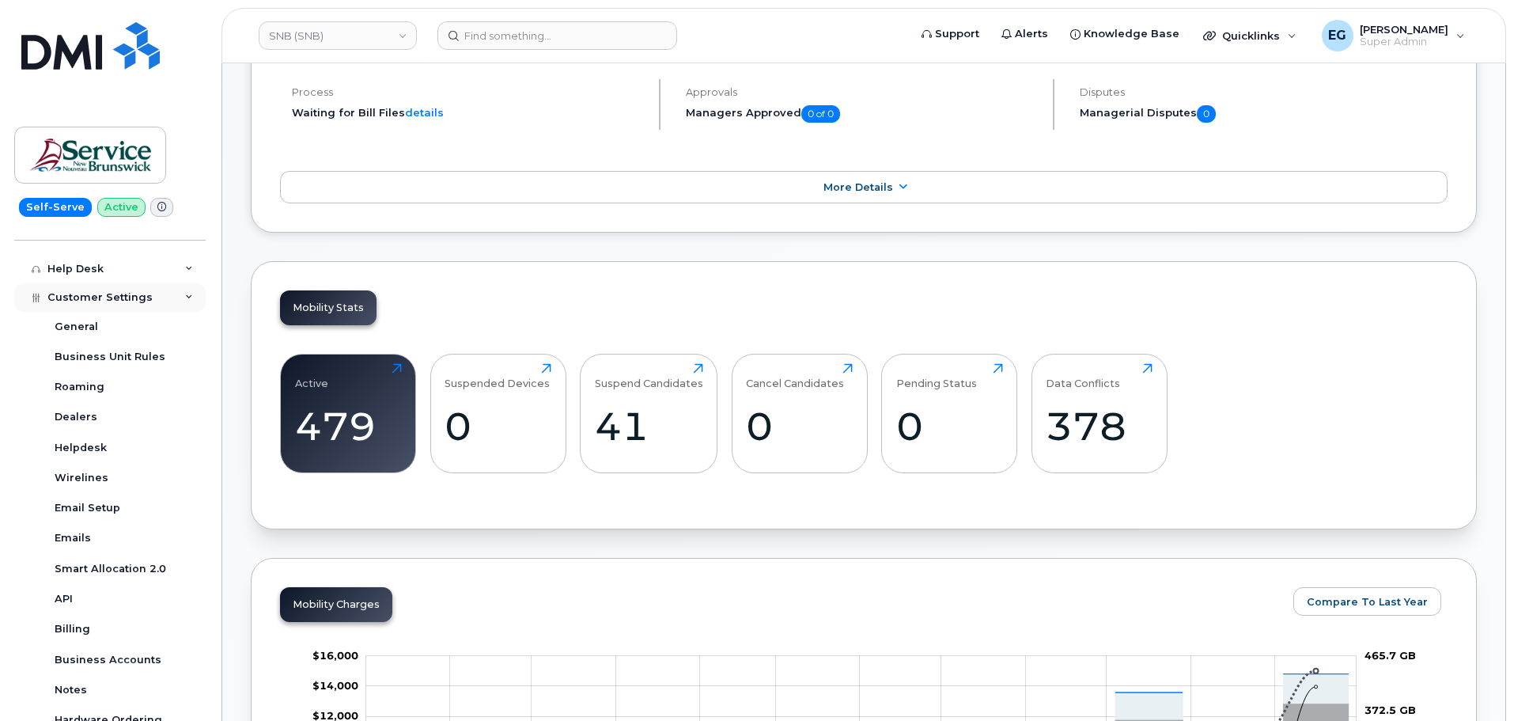
click at [116, 291] on span "Customer Settings" at bounding box center [99, 297] width 105 height 12
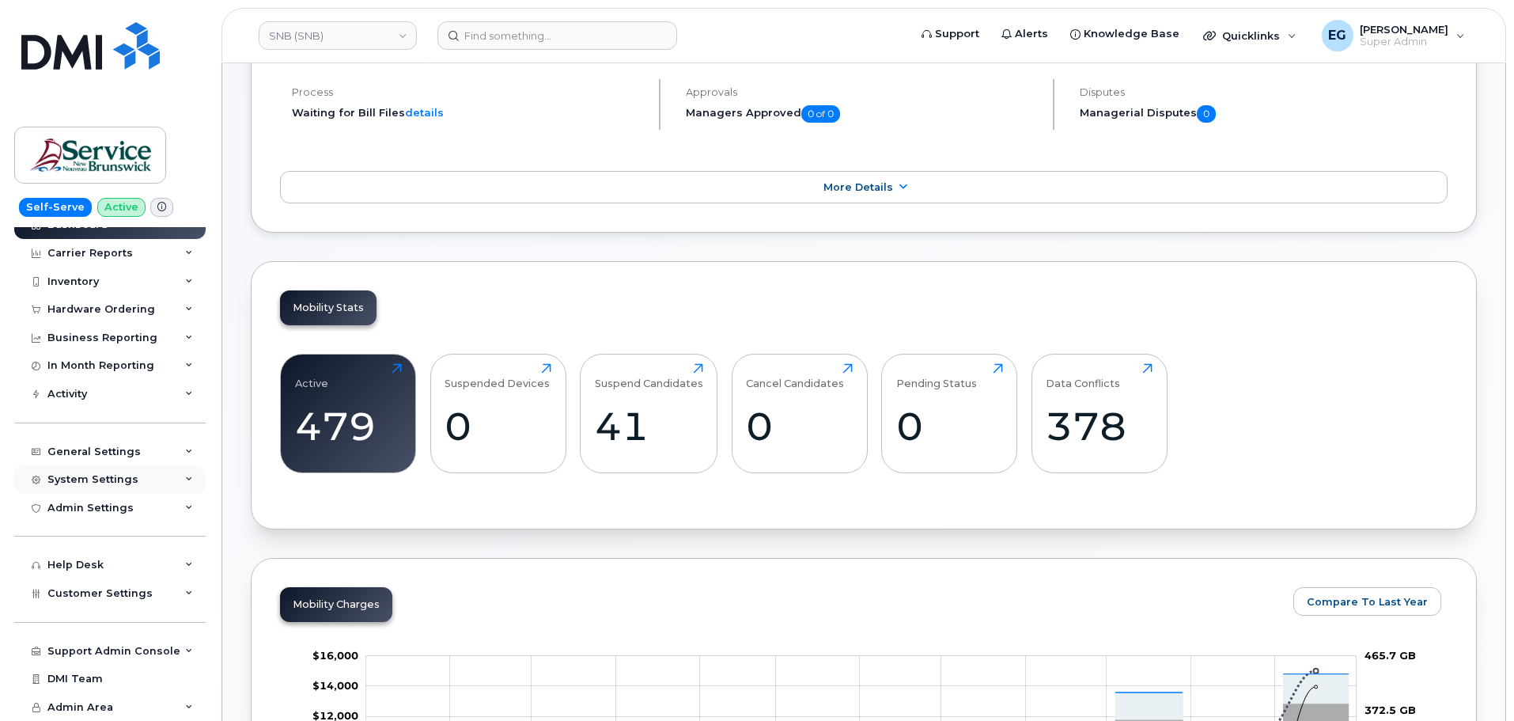
click at [116, 477] on div "System Settings" at bounding box center [92, 479] width 91 height 13
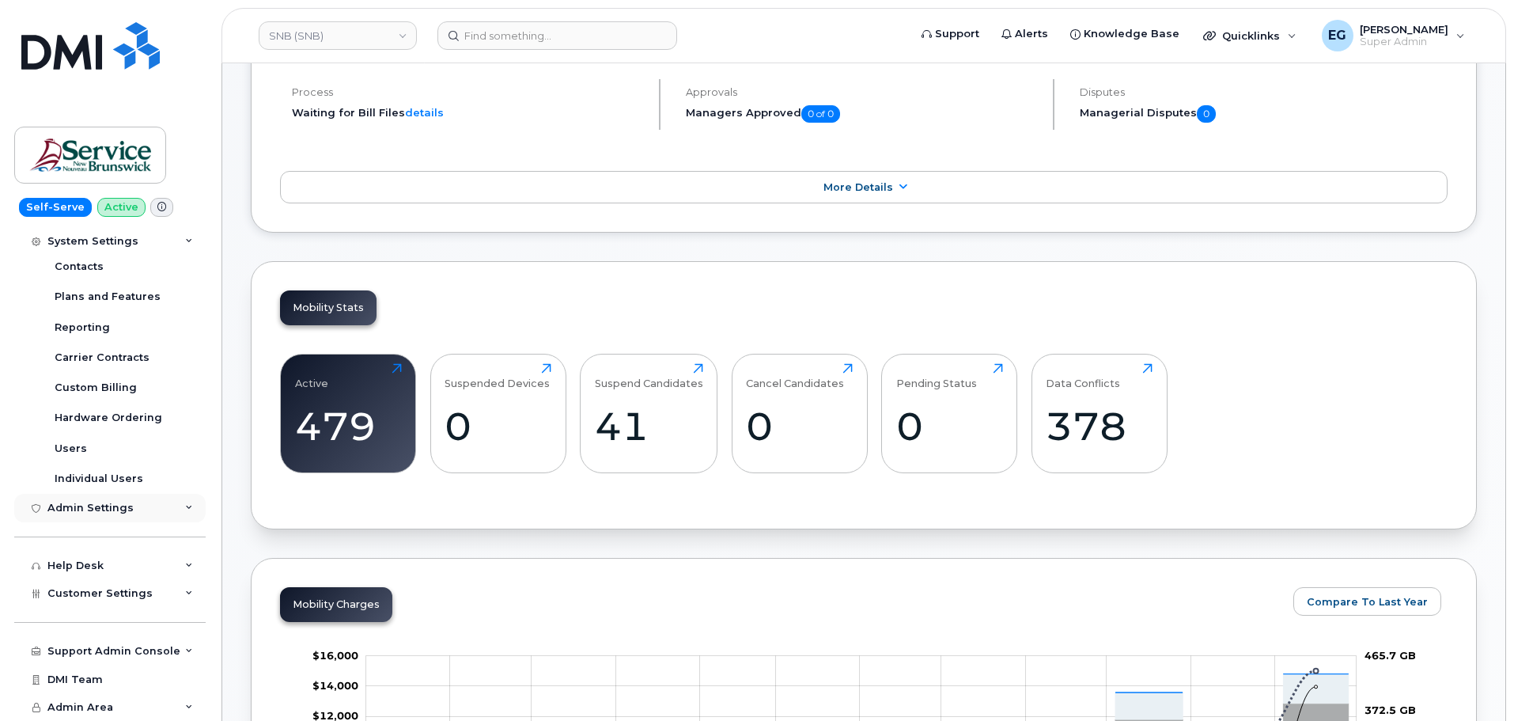
click at [133, 507] on div "Admin Settings" at bounding box center [109, 508] width 191 height 28
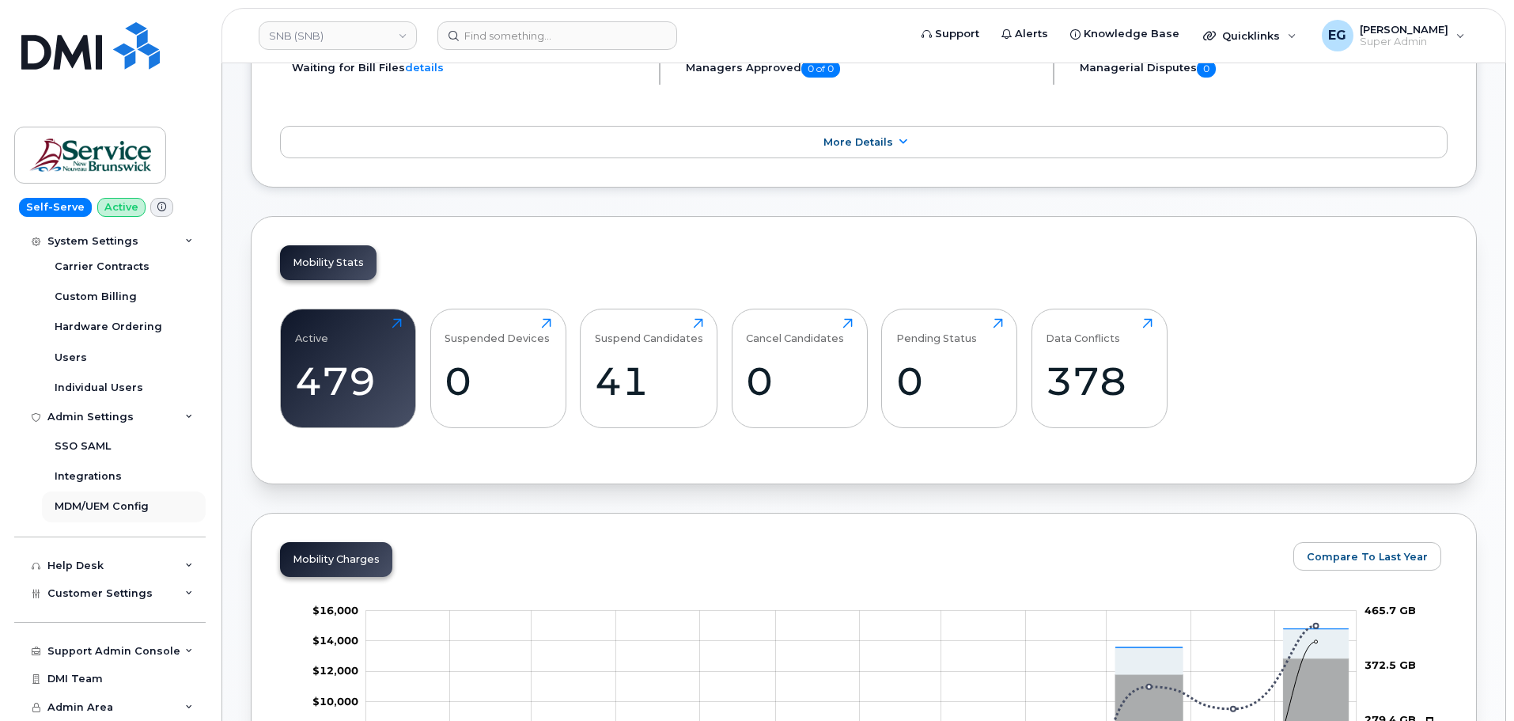
scroll to position [396, 0]
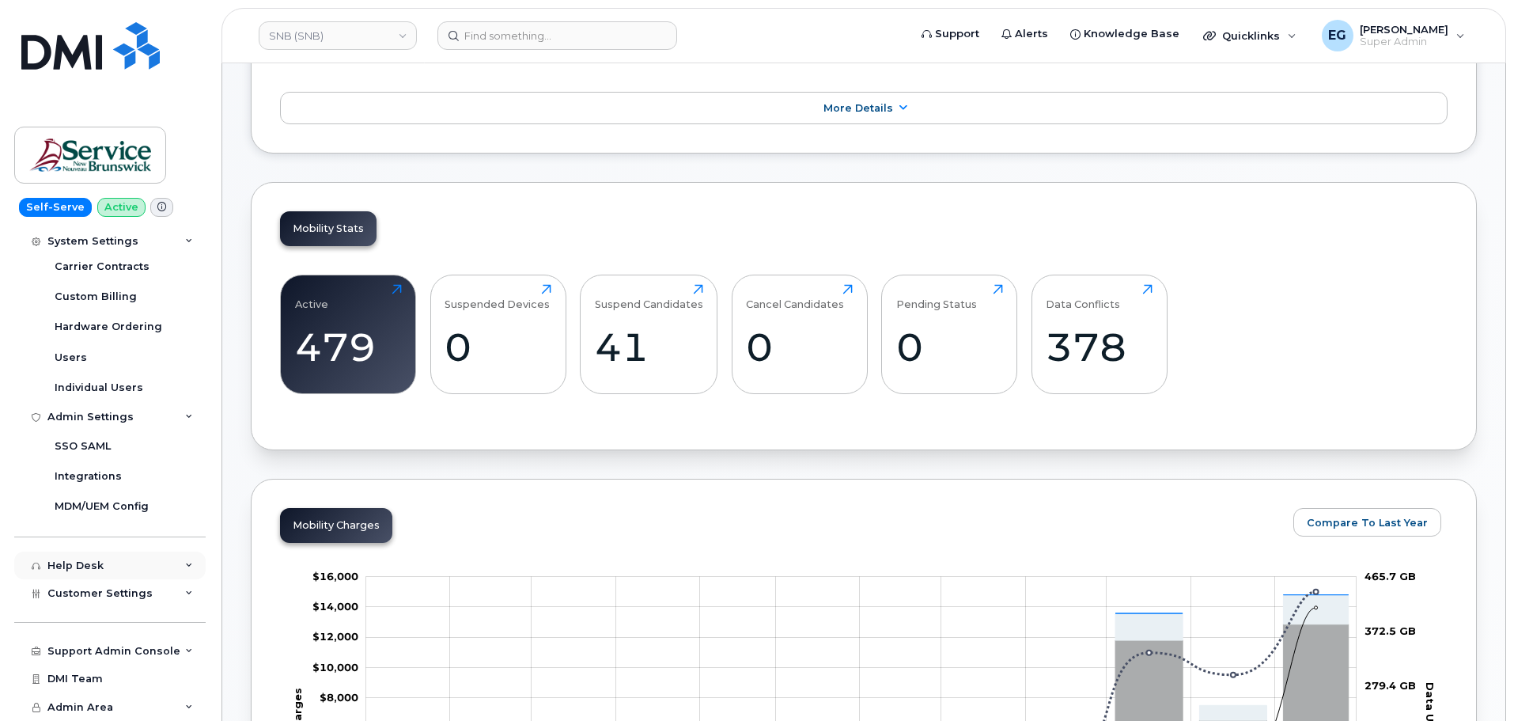
click at [108, 561] on div "Help Desk" at bounding box center [109, 565] width 191 height 28
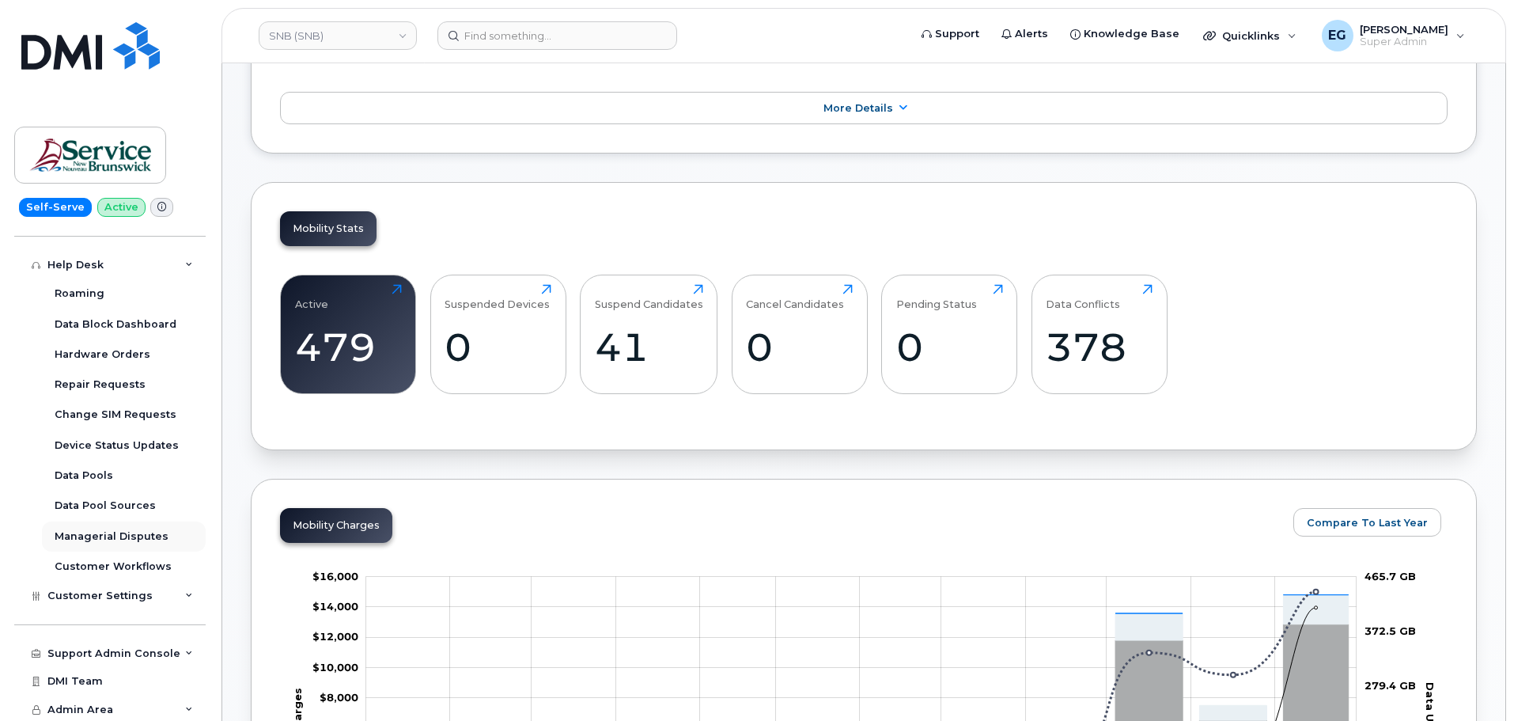
scroll to position [710, 0]
click at [114, 594] on span "Customer Settings" at bounding box center [99, 594] width 105 height 12
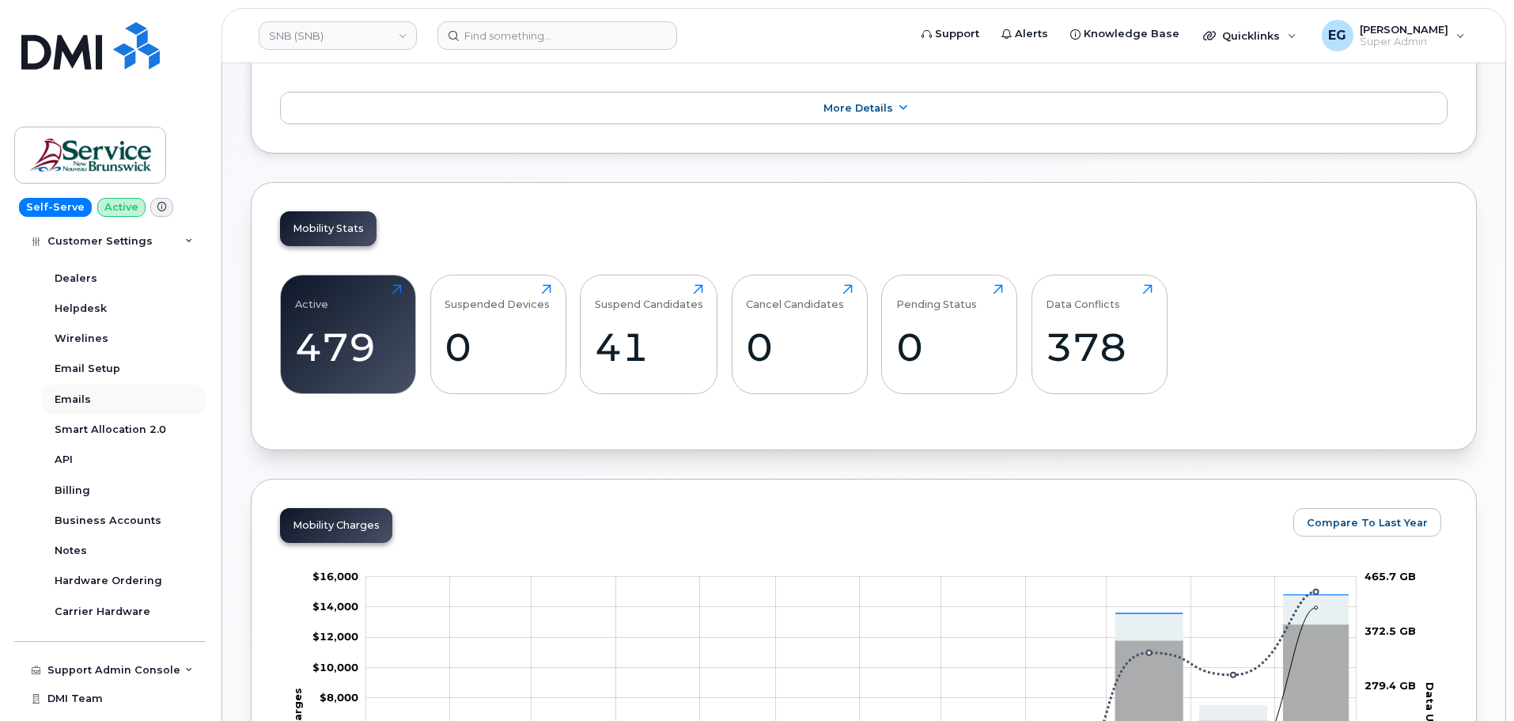
scroll to position [1165, 0]
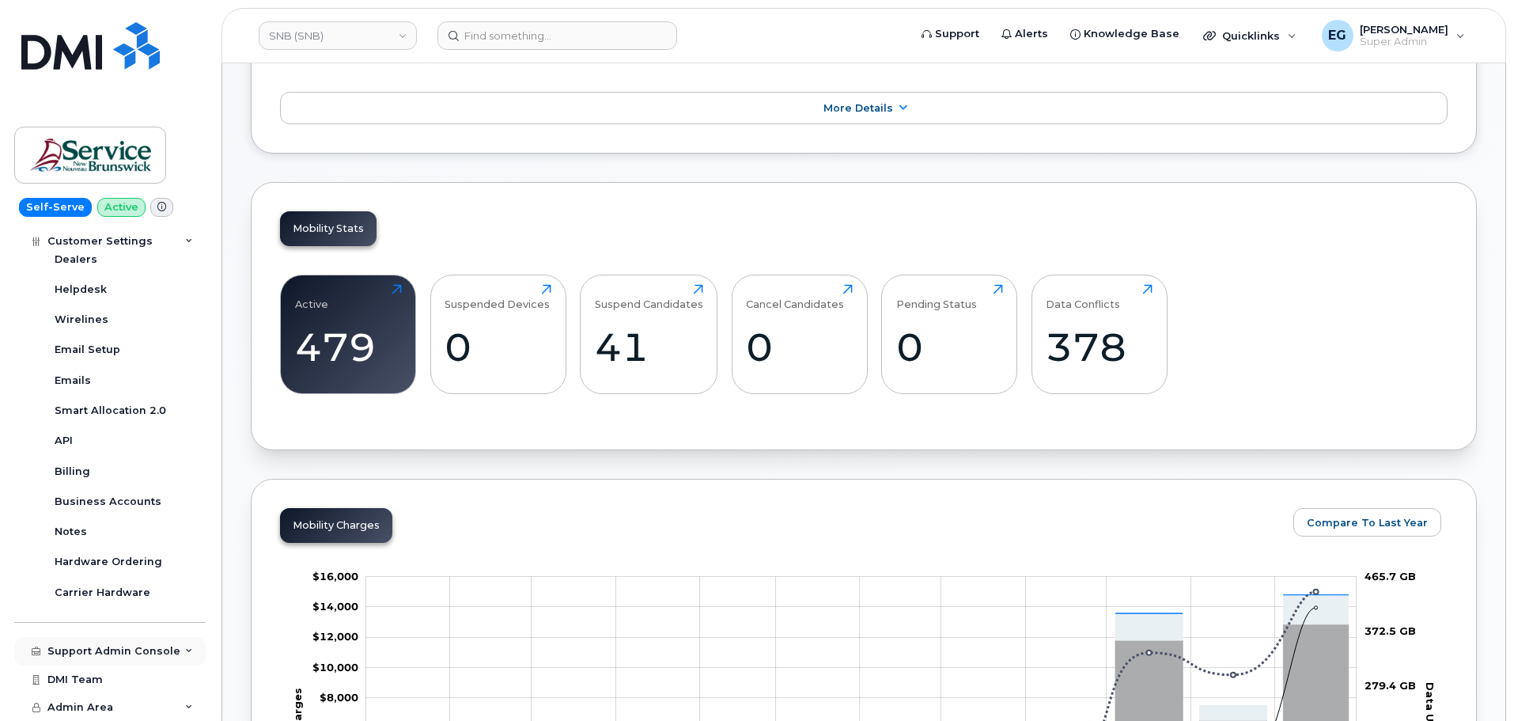
click at [118, 650] on div "Support Admin Console" at bounding box center [113, 651] width 133 height 13
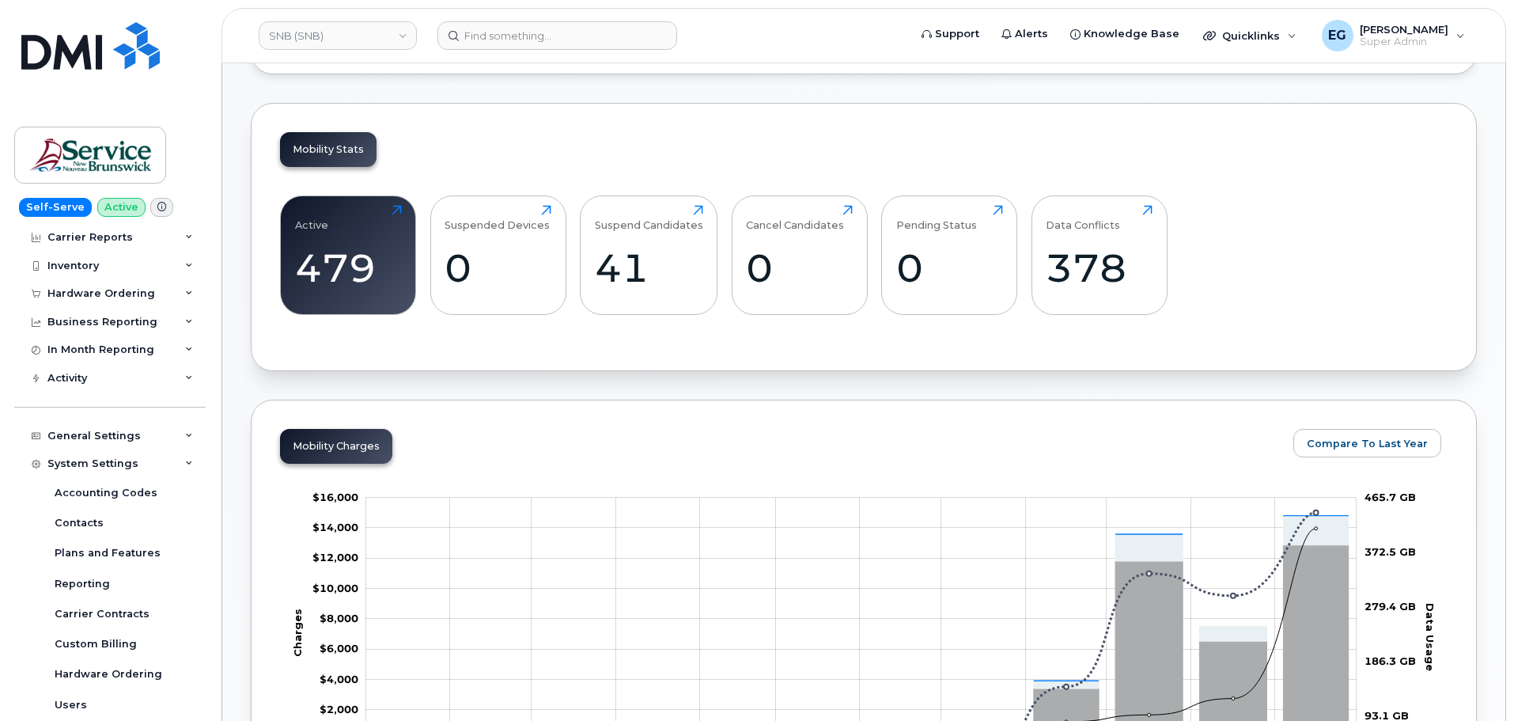
scroll to position [0, 0]
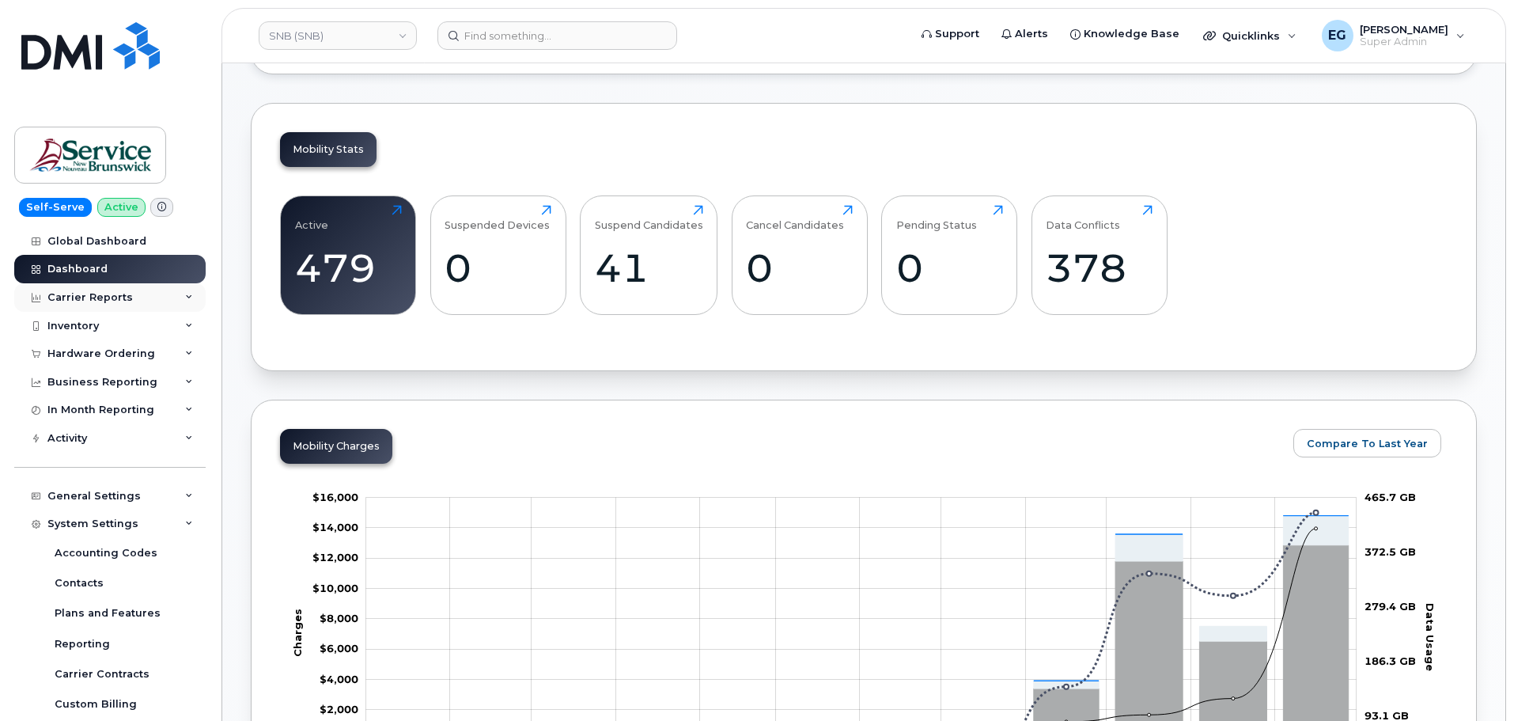
click at [148, 297] on div "Carrier Reports" at bounding box center [109, 297] width 191 height 28
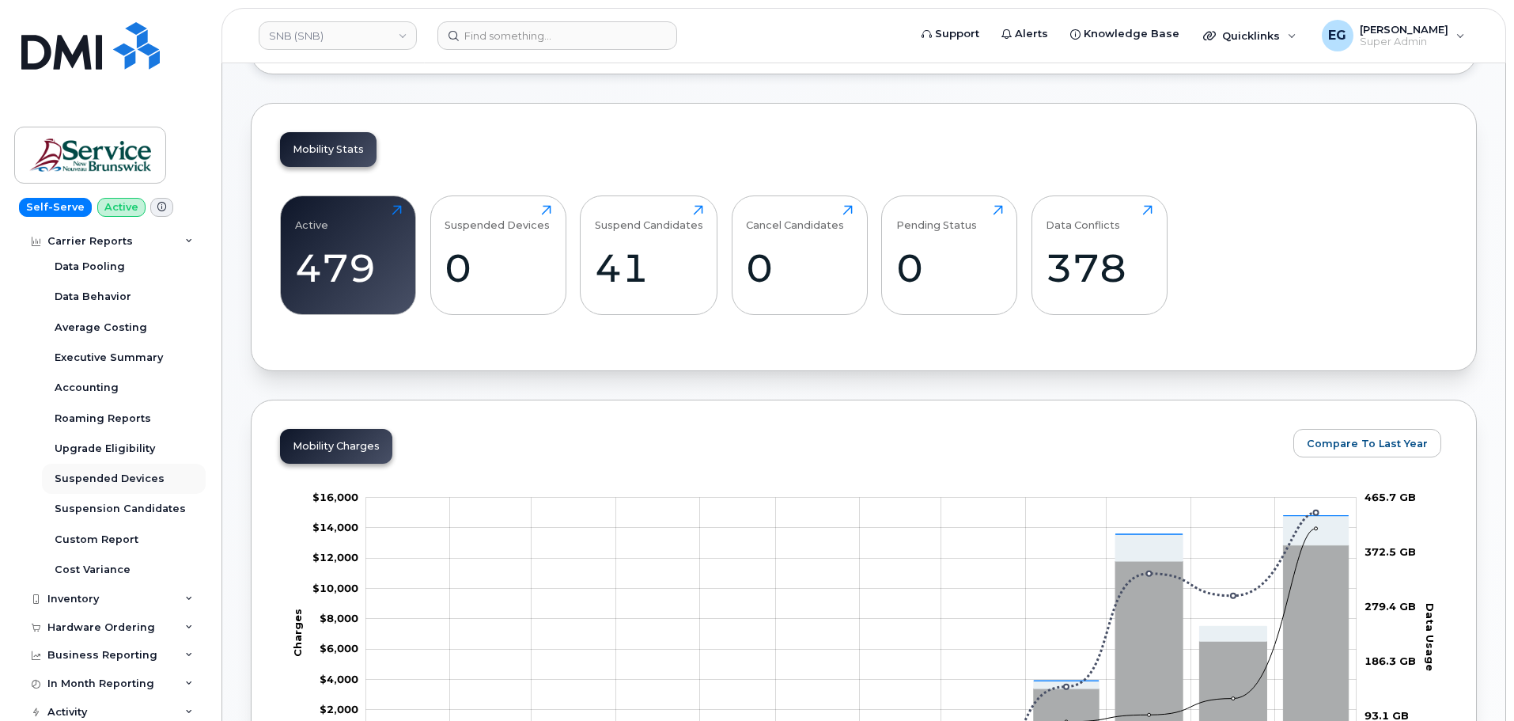
scroll to position [158, 0]
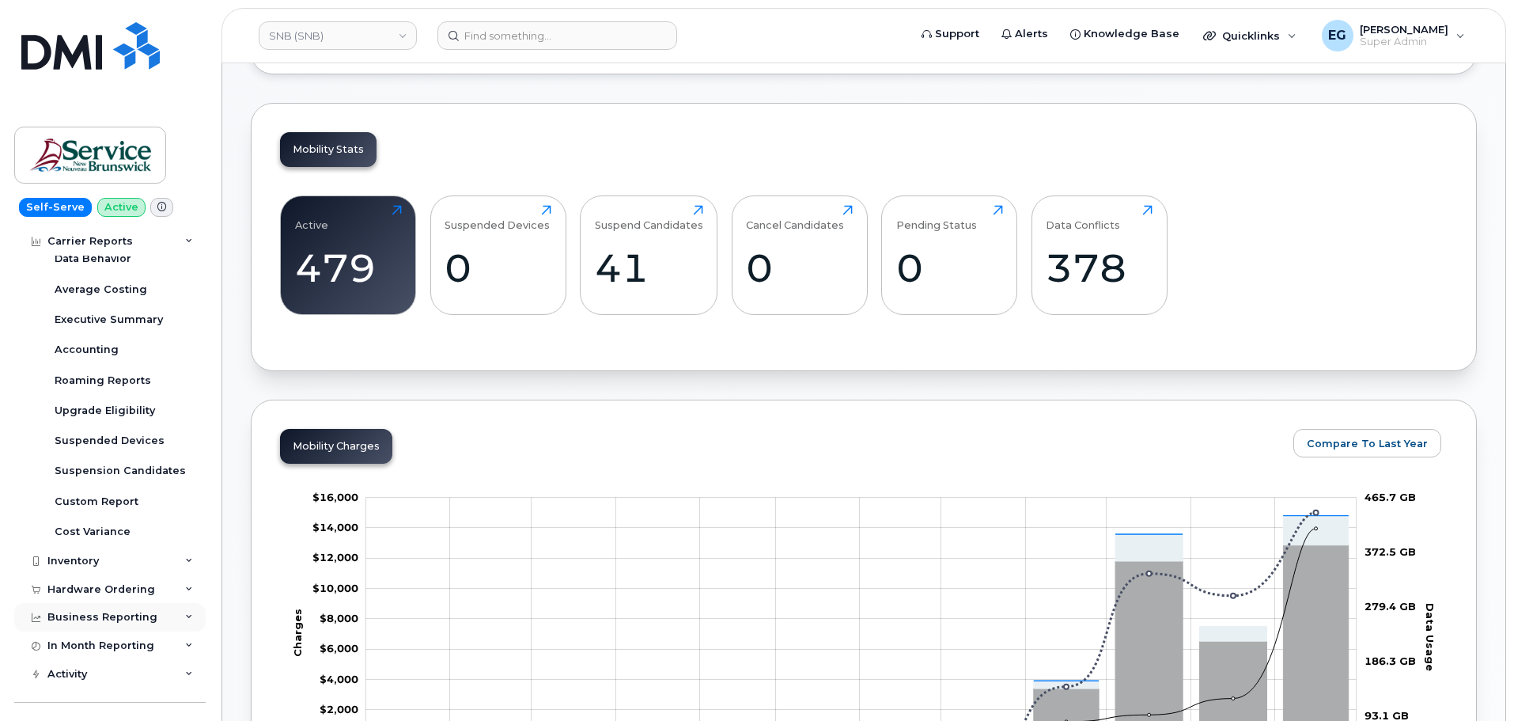
click at [153, 614] on div "Business Reporting" at bounding box center [109, 617] width 191 height 28
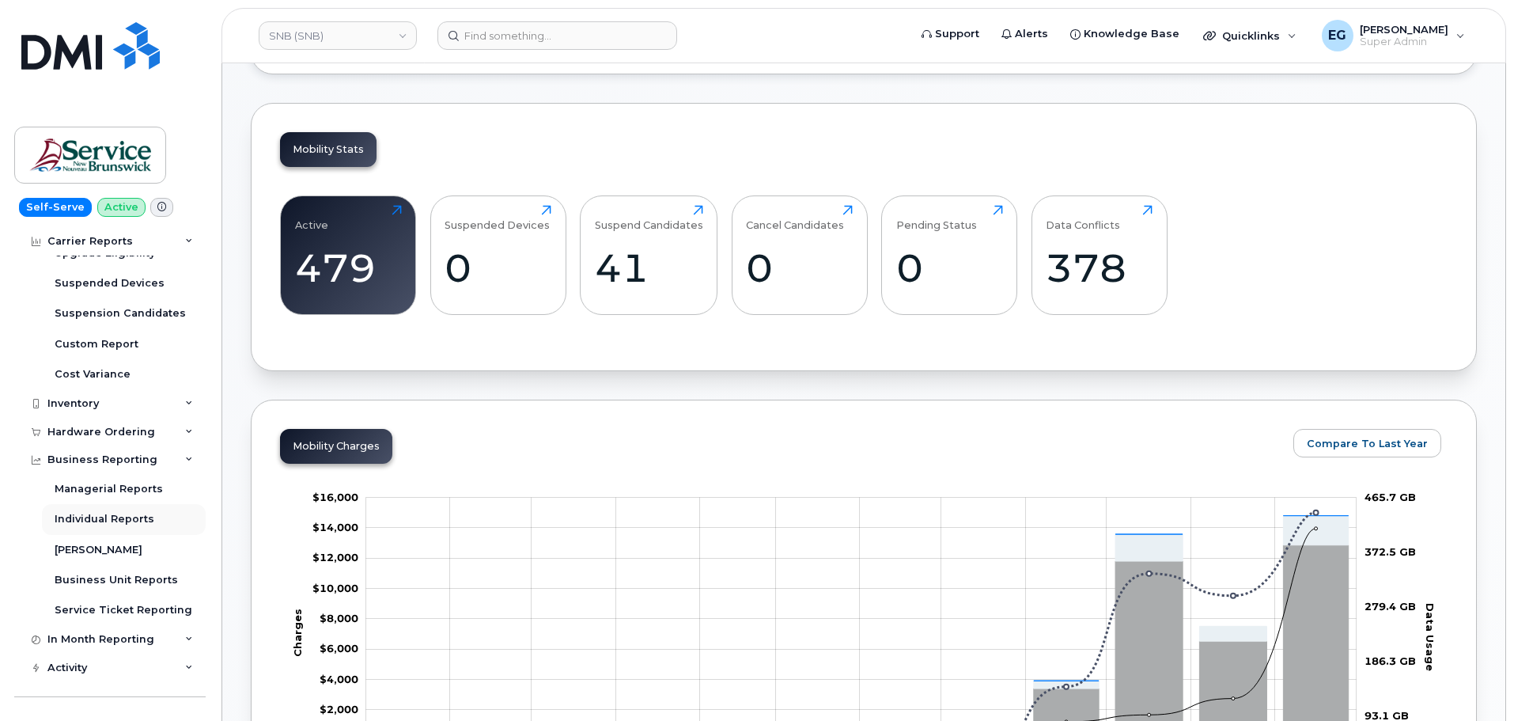
scroll to position [316, 0]
click at [153, 638] on div "In Month Reporting" at bounding box center [109, 638] width 191 height 28
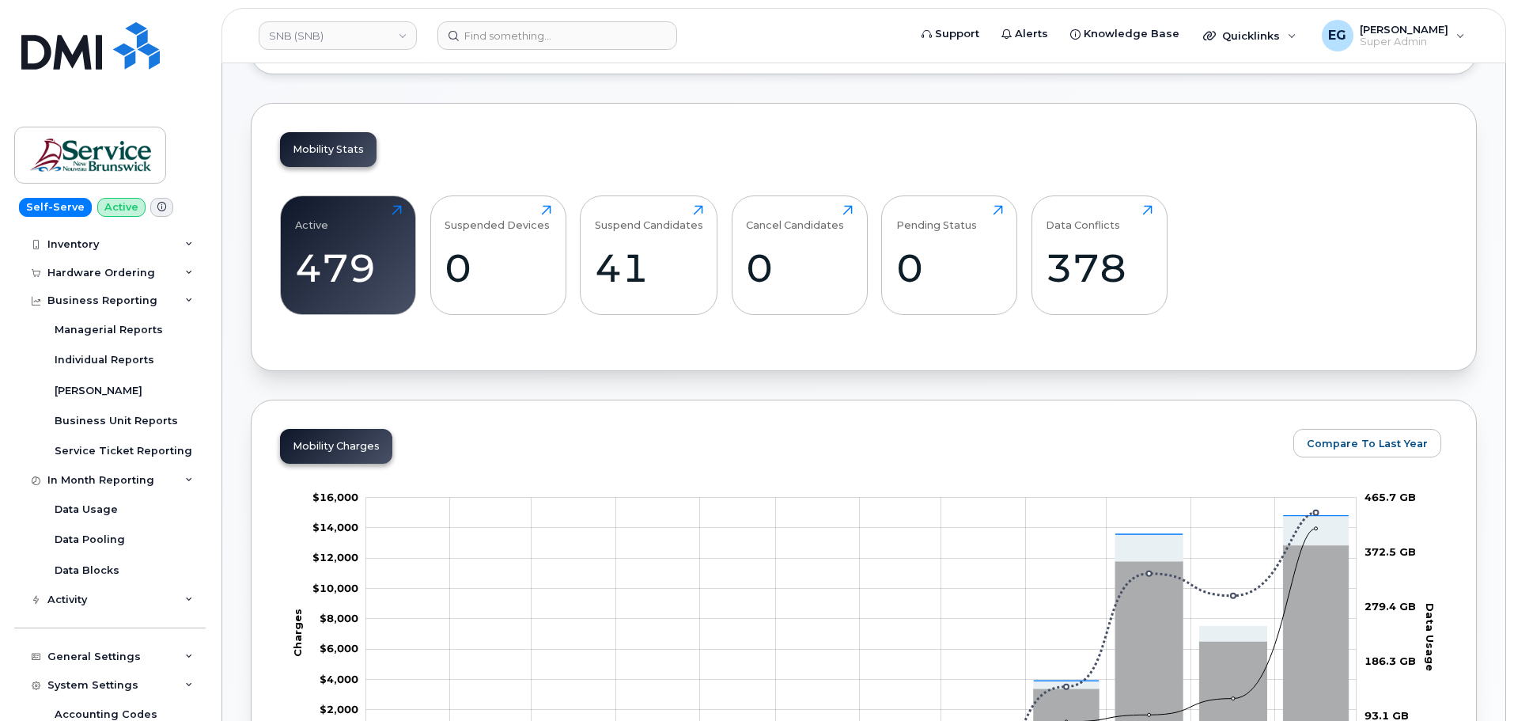
scroll to position [554, 0]
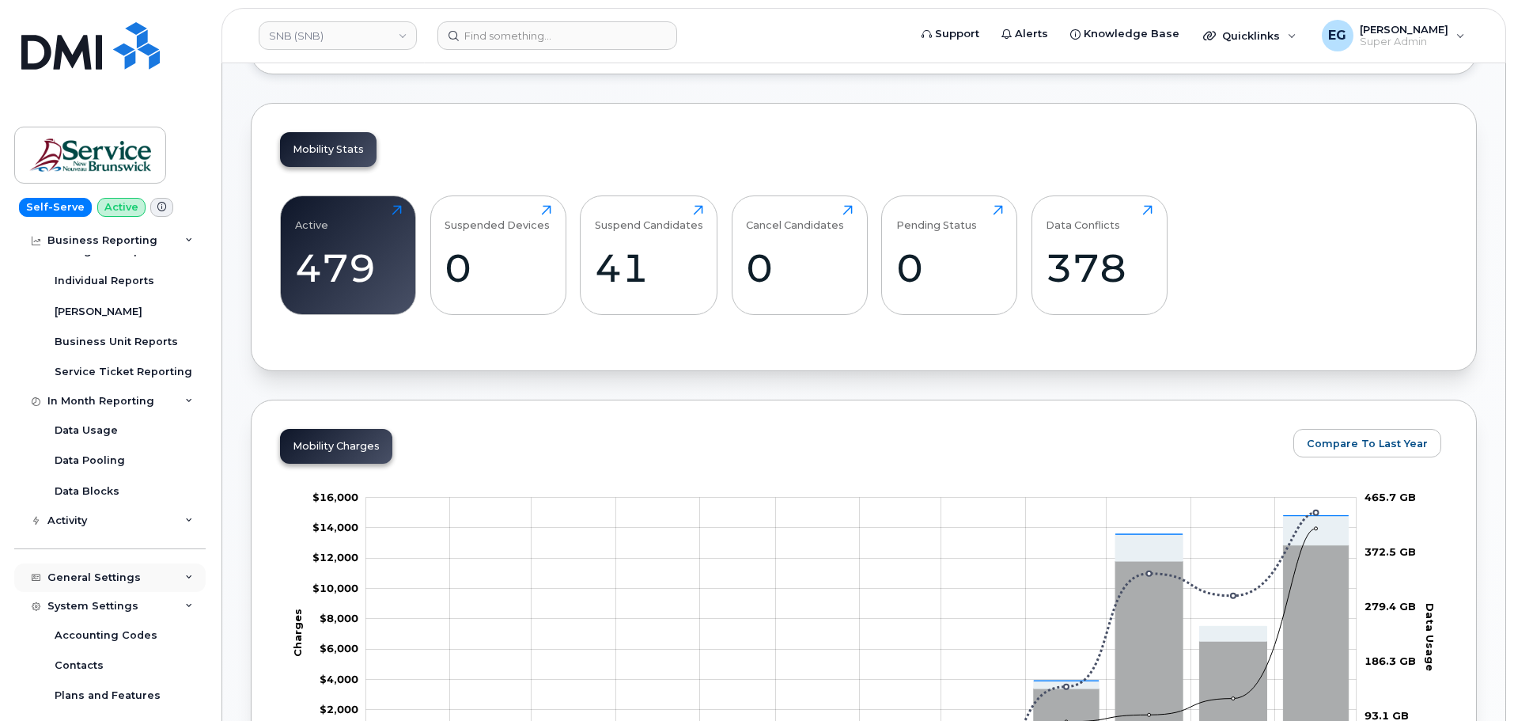
click at [155, 575] on div "General Settings" at bounding box center [109, 577] width 191 height 28
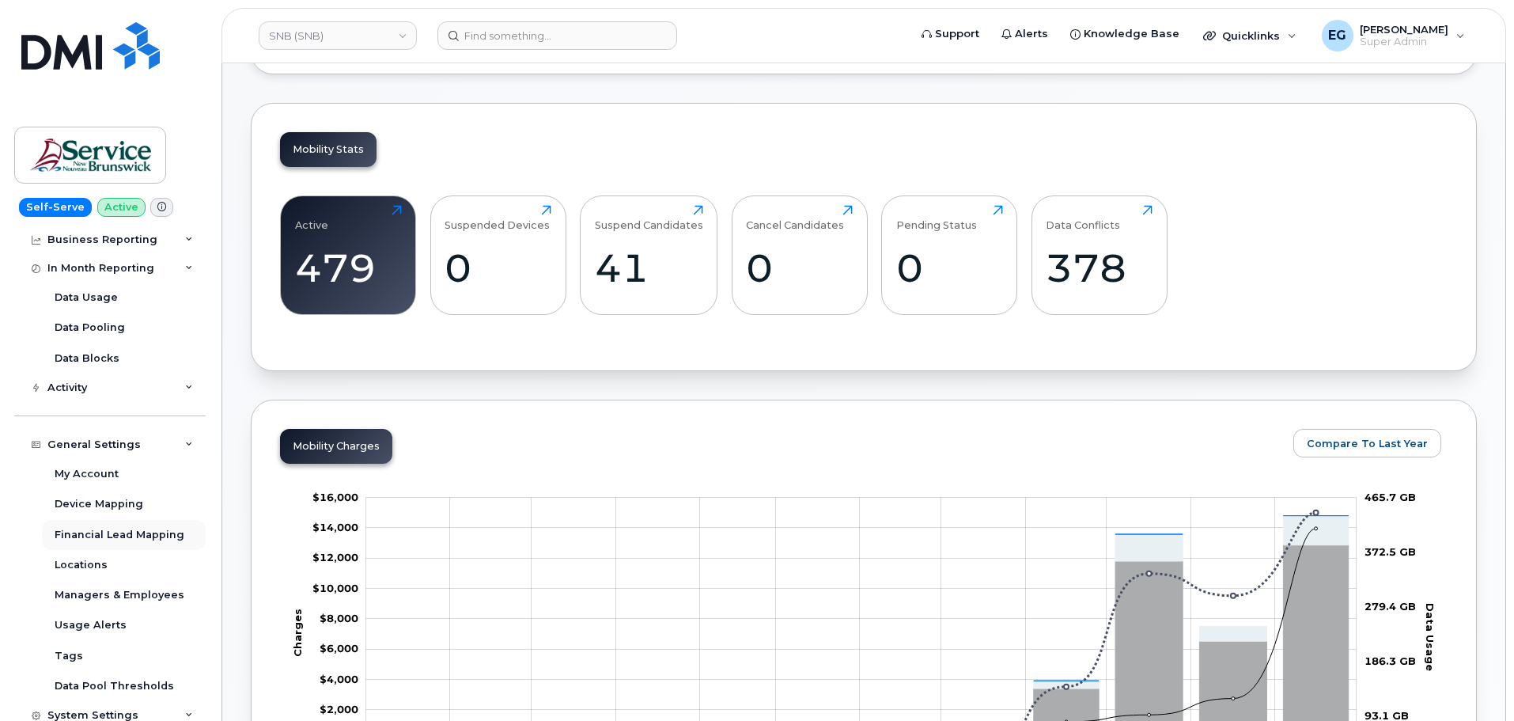
scroll to position [712, 0]
